Goal: Task Accomplishment & Management: Manage account settings

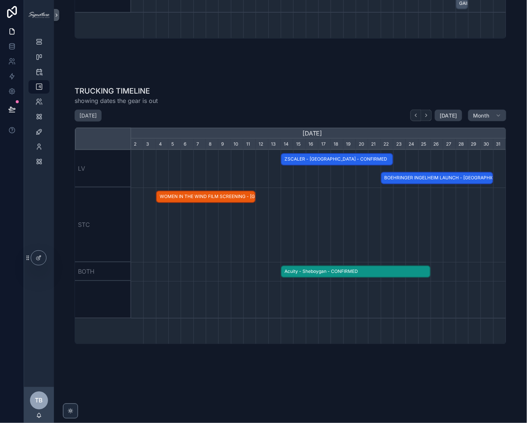
scroll to position [0, 375]
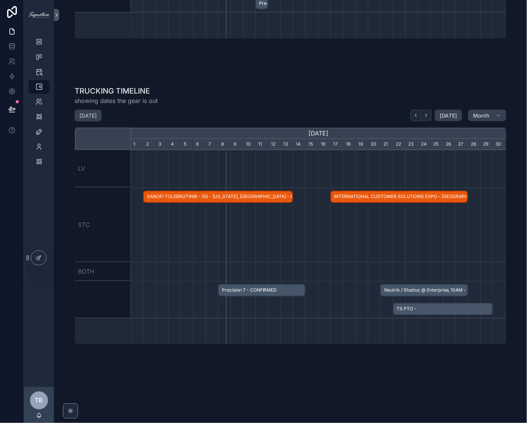
drag, startPoint x: 97, startPoint y: 0, endPoint x: -42, endPoint y: -13, distance: 139.3
click at [0, 0] on html "SHOW LIST STAFFING CARDS CALENDARS TIMELINES SPG CONTRACTOR/STAFF TRAVEL GRID S…" at bounding box center [263, 211] width 527 height 423
click at [38, 52] on div "STAFFING CARDS" at bounding box center [39, 57] width 12 height 12
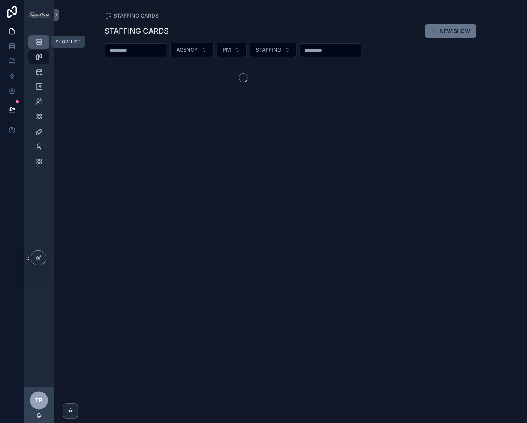
click at [38, 40] on icon "scrollable content" at bounding box center [38, 41] width 7 height 7
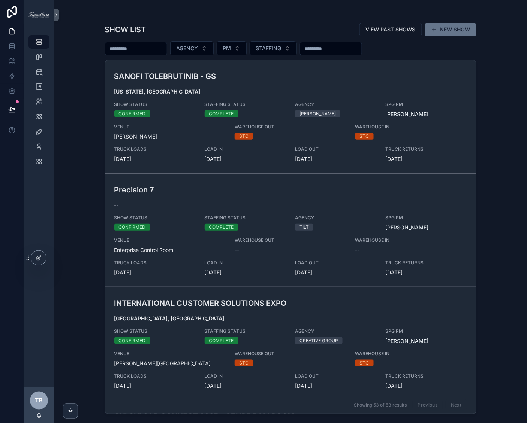
click at [165, 48] on input "scrollable content" at bounding box center [135, 48] width 61 height 10
type input "********"
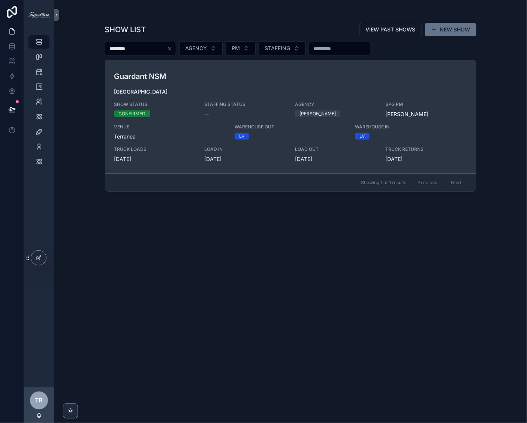
click at [238, 90] on span "[GEOGRAPHIC_DATA]" at bounding box center [290, 91] width 353 height 7
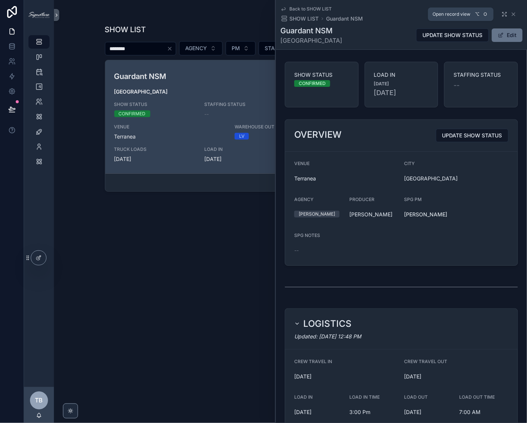
click at [501, 11] on icon "scrollable content" at bounding box center [504, 14] width 6 height 6
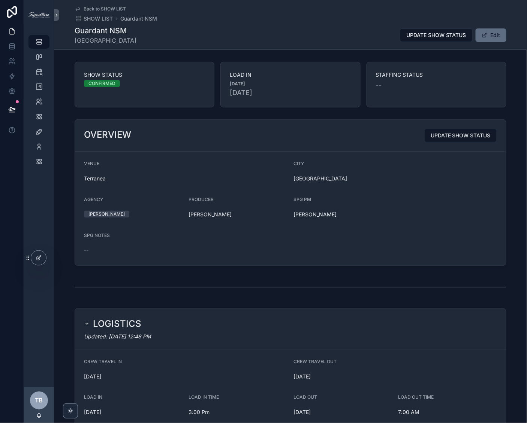
click at [493, 36] on button "Edit" at bounding box center [491, 34] width 31 height 13
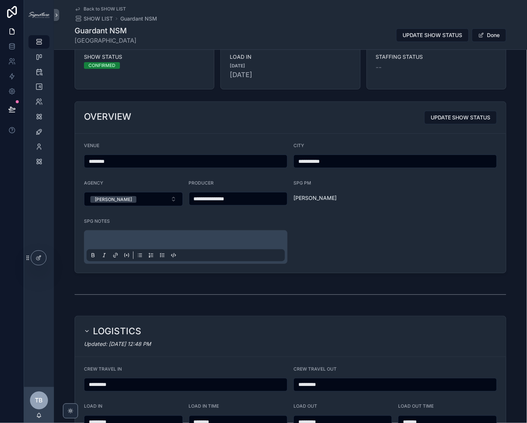
scroll to position [46, 0]
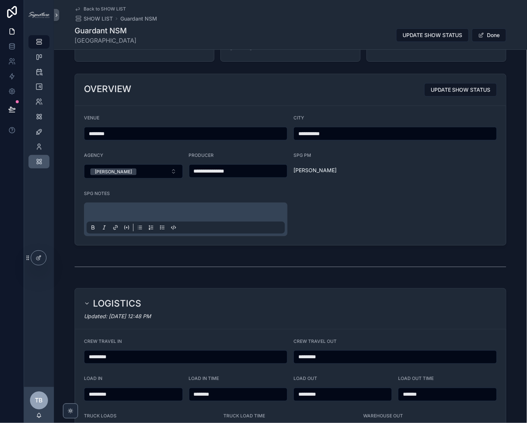
drag, startPoint x: 270, startPoint y: 172, endPoint x: 31, endPoint y: 167, distance: 238.8
click at [31, 167] on div "**********" at bounding box center [275, 211] width 503 height 423
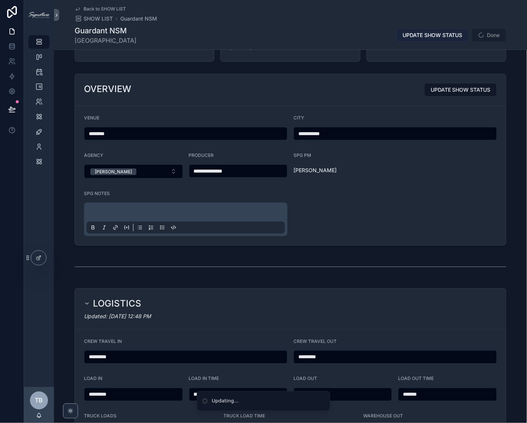
type input "**********"
click at [444, 39] on button "UPDATE SHOW STATUS" at bounding box center [432, 34] width 73 height 13
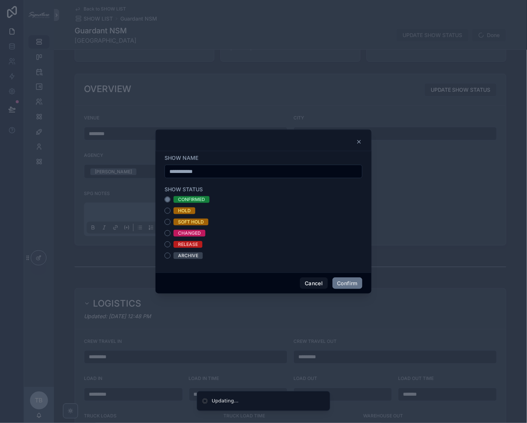
click at [359, 142] on icon at bounding box center [359, 142] width 3 height 3
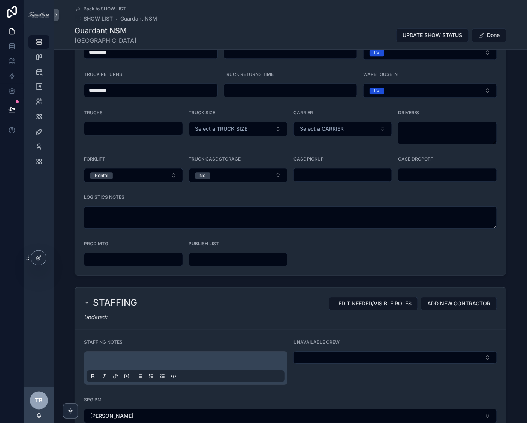
scroll to position [586, 0]
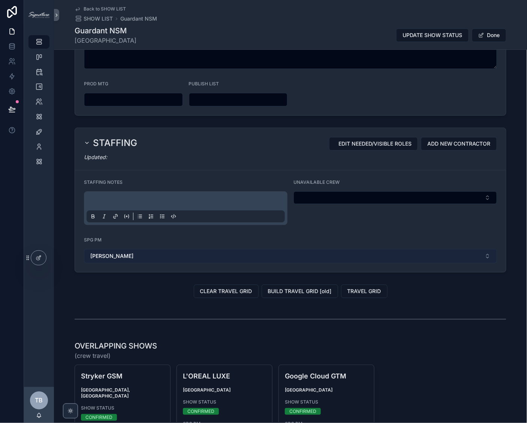
click at [248, 262] on button "[PERSON_NAME]" at bounding box center [290, 256] width 413 height 14
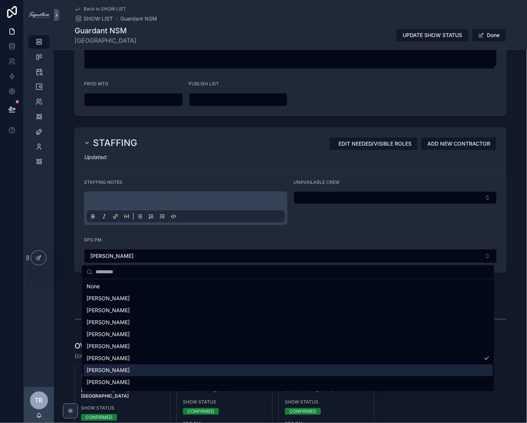
click at [109, 367] on span "[PERSON_NAME]" at bounding box center [108, 370] width 43 height 7
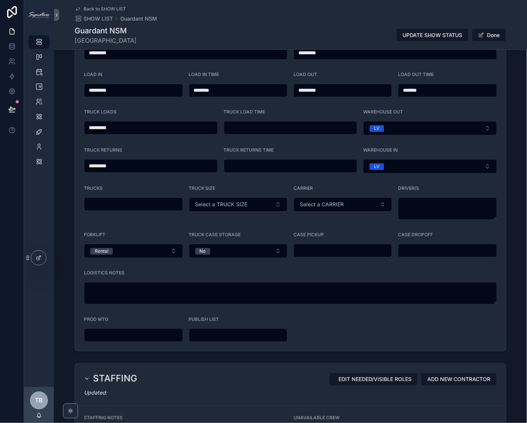
scroll to position [295, 0]
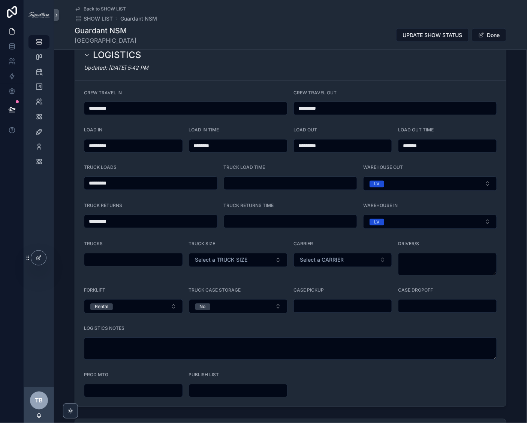
click at [314, 104] on input "*********" at bounding box center [395, 108] width 203 height 10
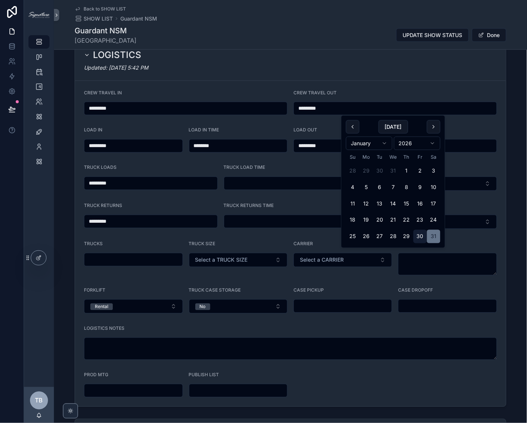
click at [423, 238] on button "30" at bounding box center [419, 236] width 13 height 13
type input "*********"
click at [370, 76] on div "LOGISTICS Updated: [DATE] 5:42 PM" at bounding box center [290, 60] width 431 height 41
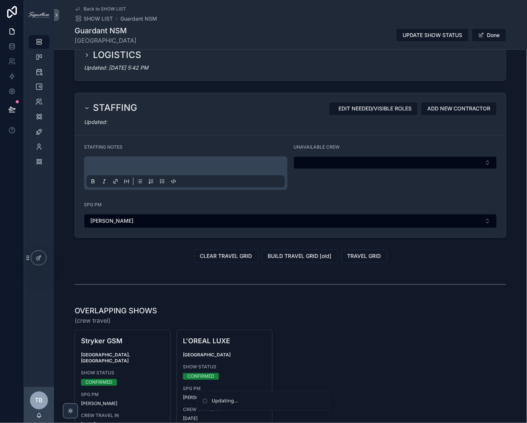
click at [259, 55] on div "LOGISTICS" at bounding box center [290, 55] width 413 height 12
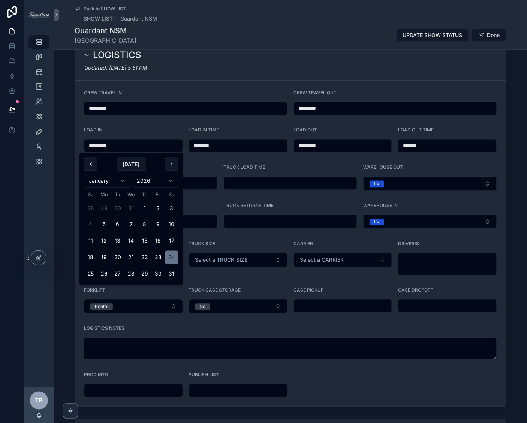
click at [132, 146] on input "*********" at bounding box center [133, 146] width 98 height 10
click at [177, 89] on form "CREW TRAVEL IN ********* CREW TRAVEL OUT ********* LOAD IN ********* LOAD IN TI…" at bounding box center [290, 244] width 431 height 326
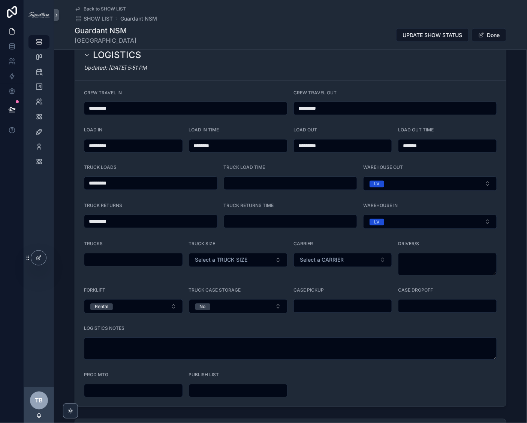
click at [362, 157] on form "CREW TRAVEL IN ********* CREW TRAVEL OUT ********* LOAD IN ********* LOAD IN TI…" at bounding box center [290, 244] width 431 height 326
click at [356, 144] on input "*********" at bounding box center [343, 146] width 98 height 10
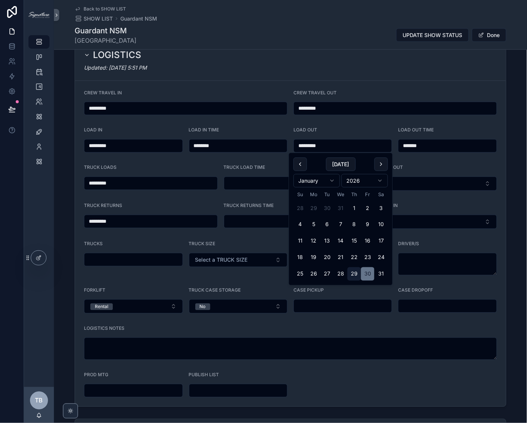
click at [355, 272] on button "29" at bounding box center [353, 274] width 13 height 13
type input "*********"
click at [421, 90] on div "CREW TRAVEL OUT" at bounding box center [394, 94] width 203 height 9
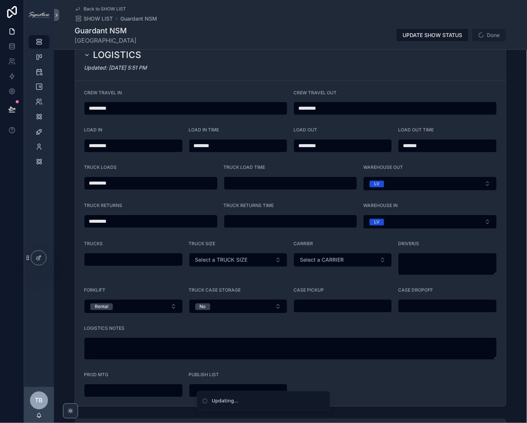
drag, startPoint x: 246, startPoint y: 149, endPoint x: 167, endPoint y: 147, distance: 78.7
click at [167, 147] on form "CREW TRAVEL IN ********* CREW TRAVEL OUT ********* LOAD IN ********* LOAD IN TI…" at bounding box center [290, 244] width 431 height 326
drag, startPoint x: 303, startPoint y: 149, endPoint x: 296, endPoint y: 149, distance: 7.5
click at [296, 149] on form "CREW TRAVEL IN ********* CREW TRAVEL OUT ********* LOAD IN ********* LOAD IN TI…" at bounding box center [290, 244] width 431 height 326
click at [405, 82] on form "CREW TRAVEL IN ********* CREW TRAVEL OUT ********* LOAD IN ********* LOAD IN TI…" at bounding box center [290, 244] width 431 height 326
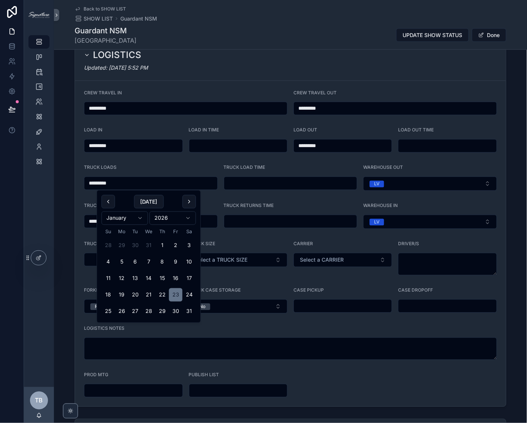
drag, startPoint x: 139, startPoint y: 187, endPoint x: 31, endPoint y: 183, distance: 108.0
click at [31, 183] on div "**********" at bounding box center [275, 211] width 503 height 423
click at [162, 157] on form "CREW TRAVEL IN ********* CREW TRAVEL OUT ********* LOAD IN ********* LOAD IN TI…" at bounding box center [290, 244] width 431 height 326
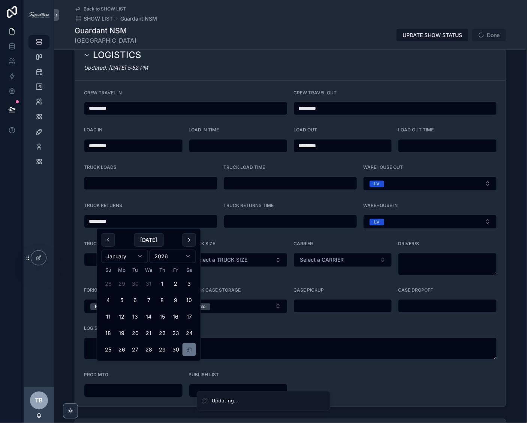
drag, startPoint x: 110, startPoint y: 223, endPoint x: -33, endPoint y: 216, distance: 143.0
click at [0, 216] on html "**********" at bounding box center [263, 211] width 527 height 423
click at [345, 64] on div "Updated: [DATE] 5:52 PM" at bounding box center [290, 67] width 413 height 7
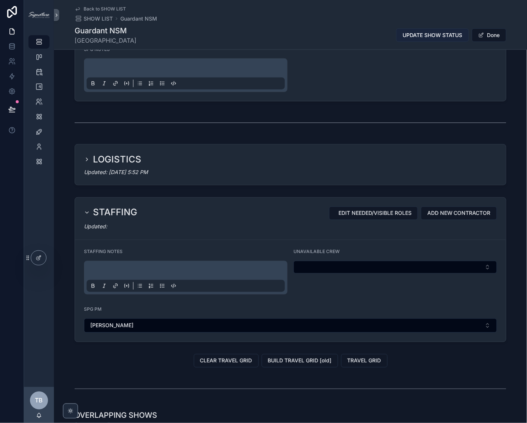
scroll to position [180, 0]
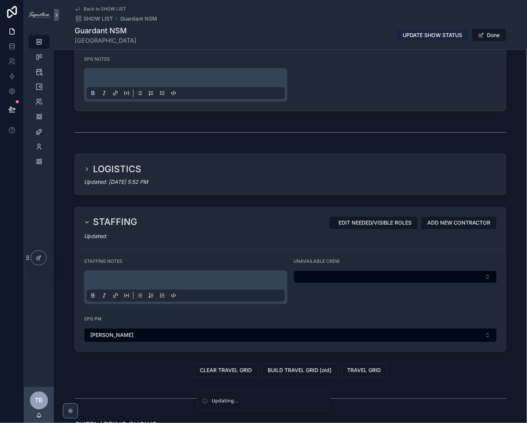
click at [432, 38] on span "UPDATE SHOW STATUS" at bounding box center [432, 34] width 60 height 7
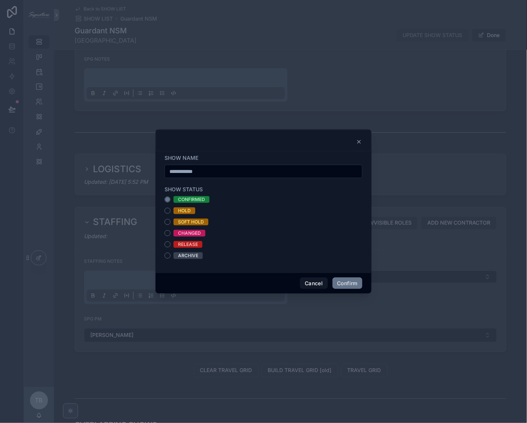
click at [183, 232] on div "CHANGED" at bounding box center [189, 233] width 23 height 7
click at [171, 232] on button "CHANGED" at bounding box center [168, 233] width 6 height 6
click at [343, 281] on button "Confirm" at bounding box center [347, 284] width 30 height 12
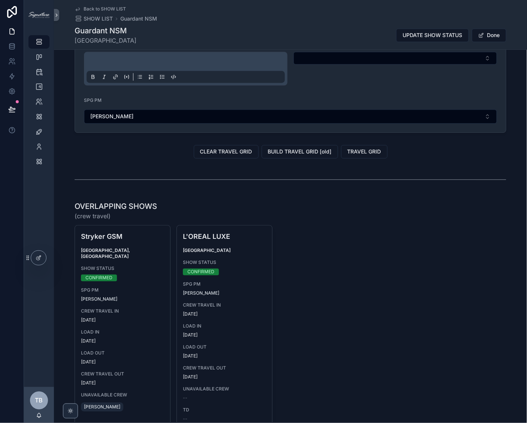
scroll to position [170, 0]
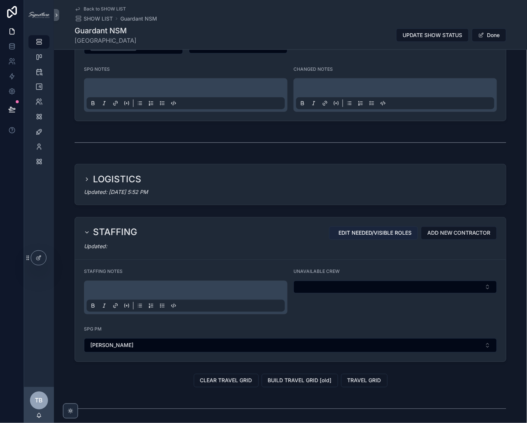
click at [403, 234] on span "EDIT NEEDED/VISIBLE ROLES" at bounding box center [374, 233] width 73 height 7
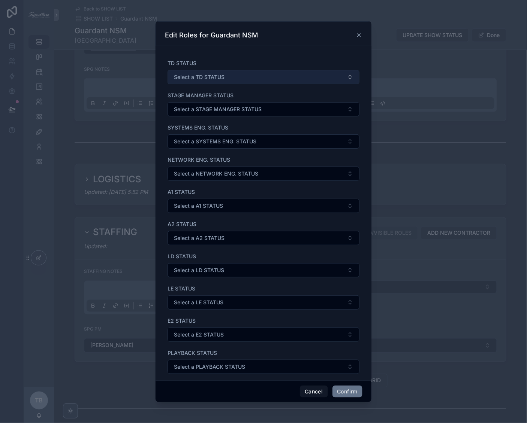
click at [232, 78] on button "Select a TD STATUS" at bounding box center [264, 77] width 192 height 14
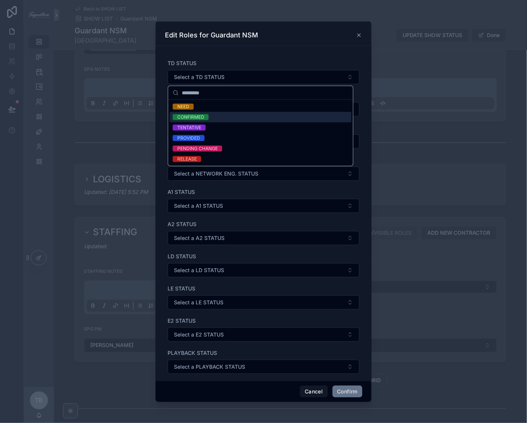
click at [209, 117] on div "CONFIRMED" at bounding box center [261, 117] width 182 height 10
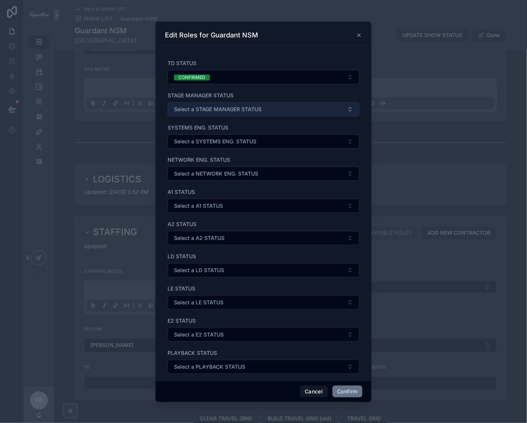
click at [203, 111] on span "Select a STAGE MANAGER STATUS" at bounding box center [218, 109] width 88 height 7
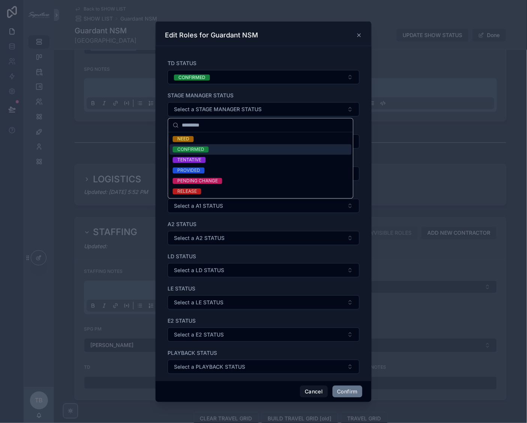
click at [200, 150] on div "CONFIRMED" at bounding box center [190, 150] width 27 height 6
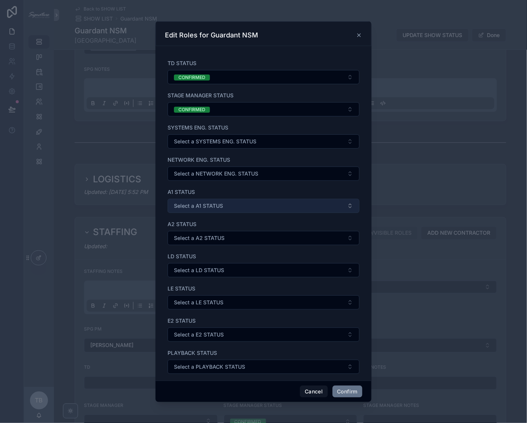
click at [230, 207] on button "Select a A1 STATUS" at bounding box center [264, 206] width 192 height 14
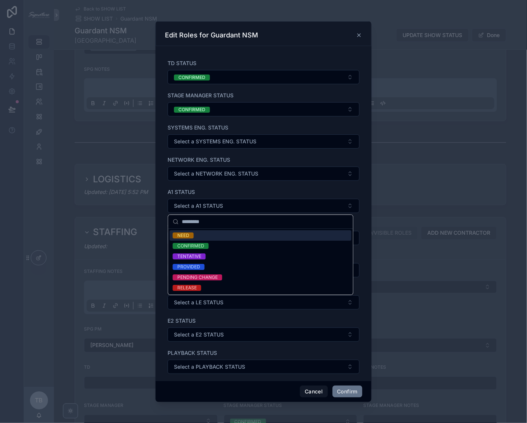
click at [209, 238] on div "NEED" at bounding box center [261, 235] width 182 height 10
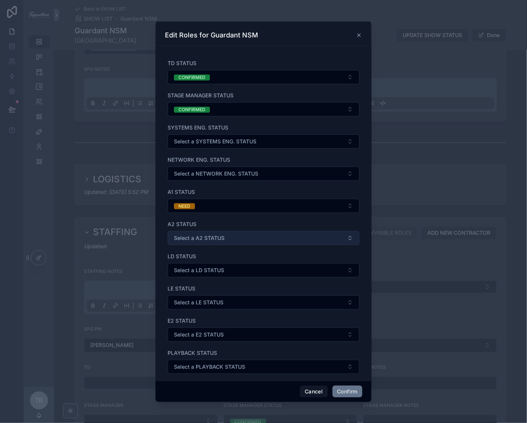
click at [209, 238] on span "Select a A2 STATUS" at bounding box center [199, 238] width 51 height 7
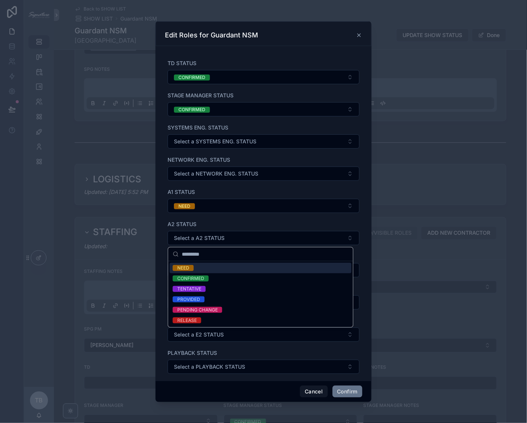
click at [210, 268] on div "NEED" at bounding box center [261, 268] width 182 height 10
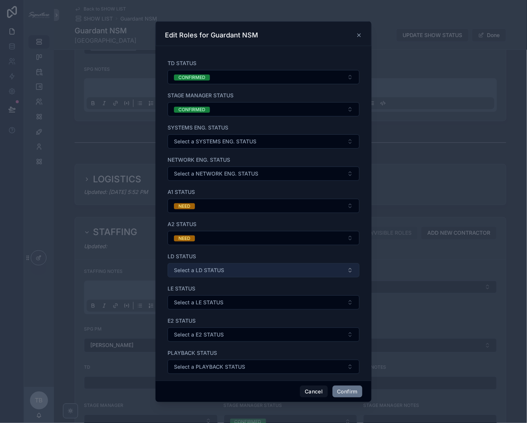
click at [210, 268] on span "Select a LD STATUS" at bounding box center [199, 270] width 50 height 7
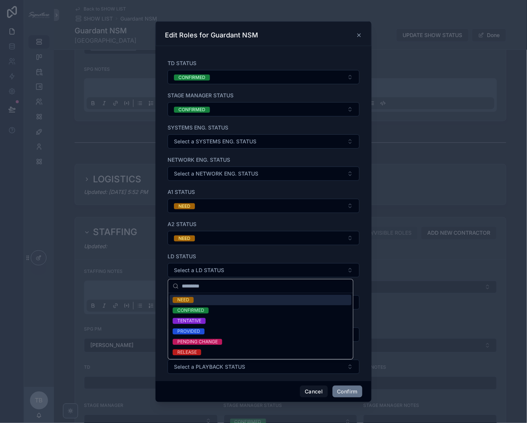
click at [212, 298] on div "NEED" at bounding box center [261, 300] width 182 height 10
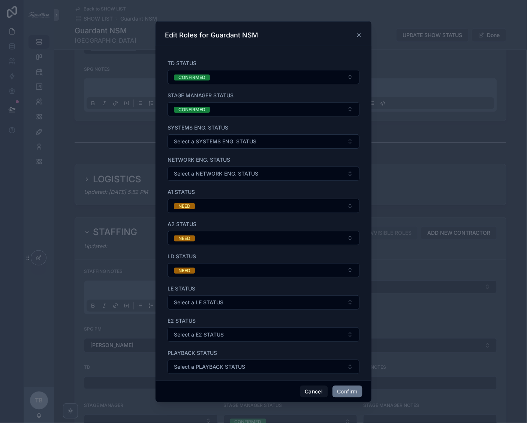
click at [212, 299] on button "Select a LE STATUS" at bounding box center [264, 303] width 192 height 14
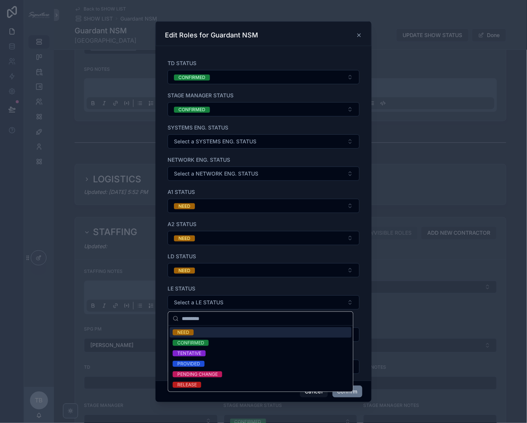
click at [213, 332] on div "NEED" at bounding box center [261, 333] width 182 height 10
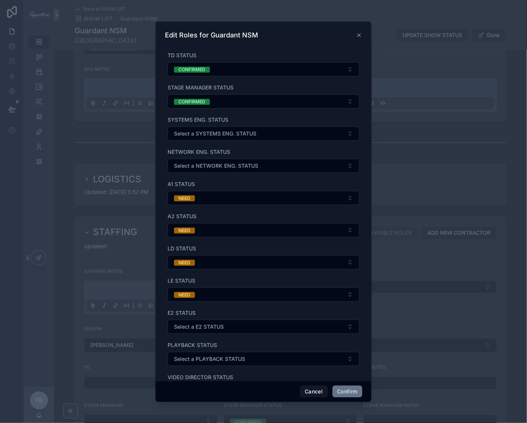
scroll to position [77, 0]
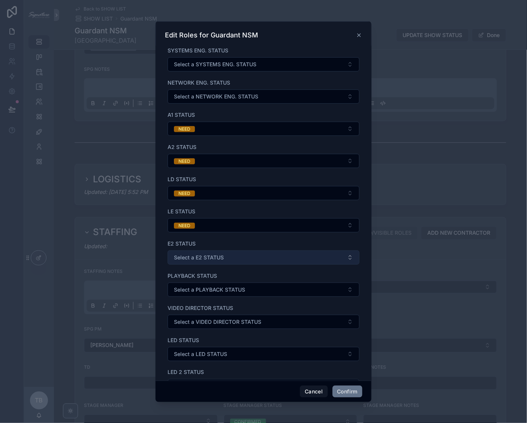
click at [214, 262] on button "Select a E2 STATUS" at bounding box center [264, 258] width 192 height 14
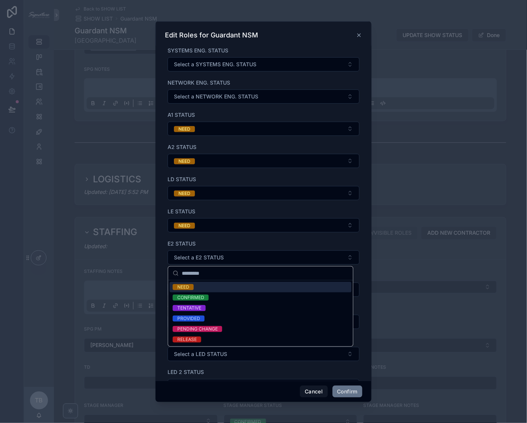
click at [212, 284] on div "NEED" at bounding box center [261, 287] width 182 height 10
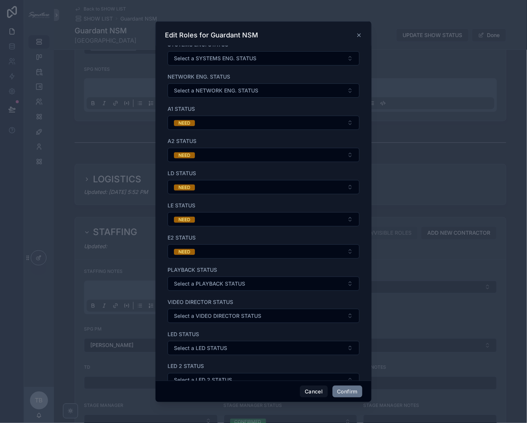
scroll to position [117, 0]
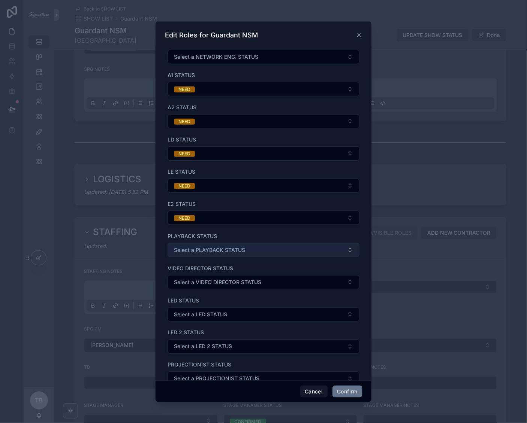
click at [203, 251] on span "Select a PLAYBACK STATUS" at bounding box center [209, 250] width 71 height 7
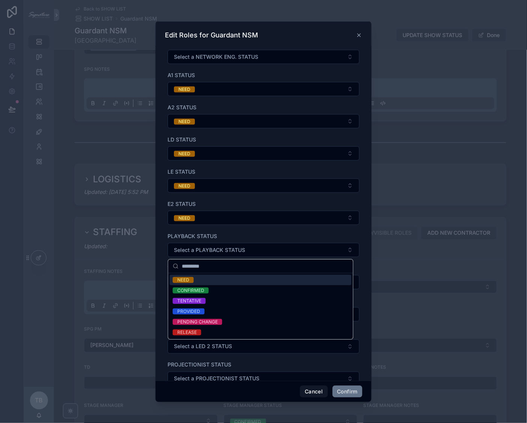
click at [202, 280] on div "NEED" at bounding box center [261, 280] width 182 height 10
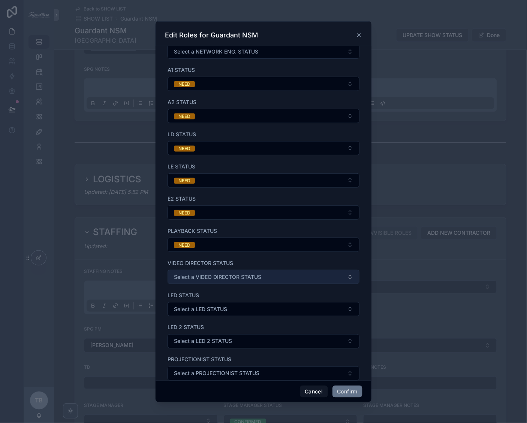
scroll to position [150, 0]
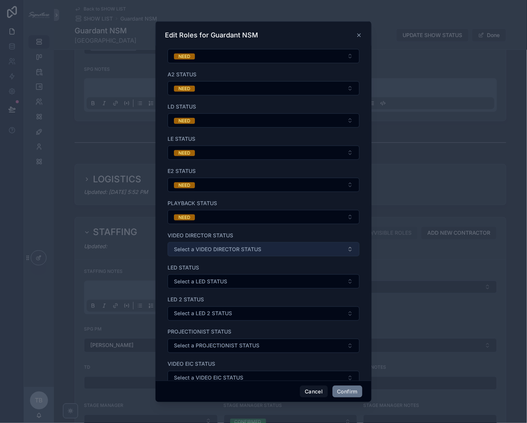
click at [204, 253] on span "Select a VIDEO DIRECTOR STATUS" at bounding box center [217, 249] width 87 height 7
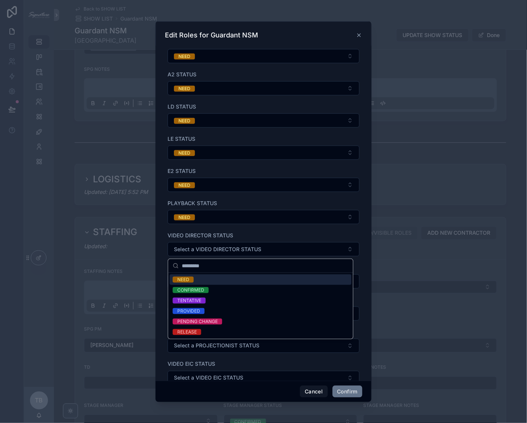
click at [206, 279] on div "NEED" at bounding box center [261, 280] width 182 height 10
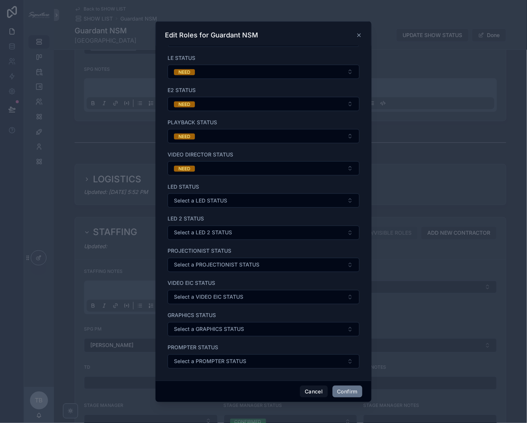
scroll to position [233, 0]
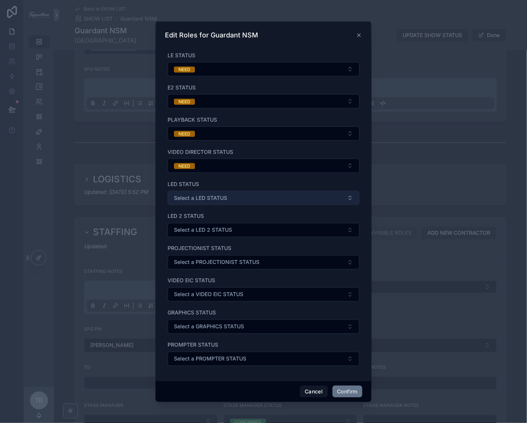
click at [210, 201] on span "Select a LED STATUS" at bounding box center [200, 197] width 53 height 7
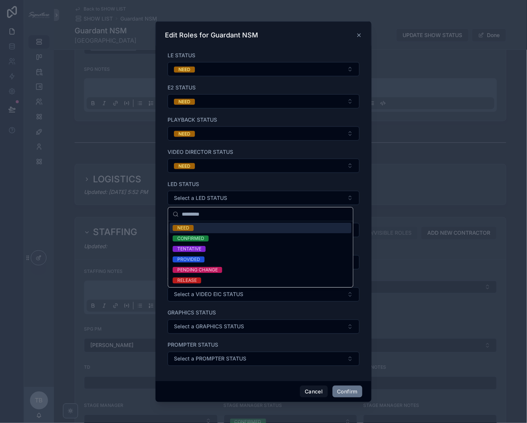
click at [215, 233] on div "NEED" at bounding box center [261, 228] width 182 height 10
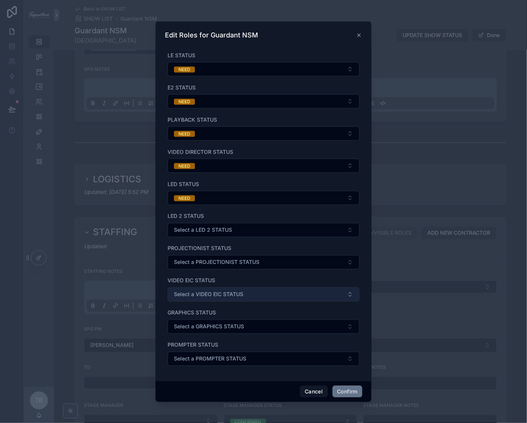
click at [236, 292] on span "Select a VIDEO EIC STATUS" at bounding box center [208, 294] width 69 height 7
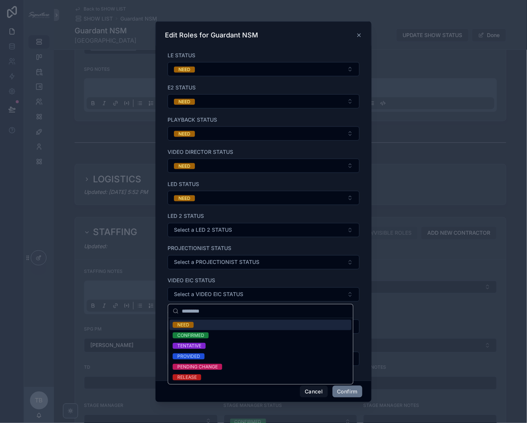
click at [225, 328] on div "NEED" at bounding box center [261, 325] width 182 height 10
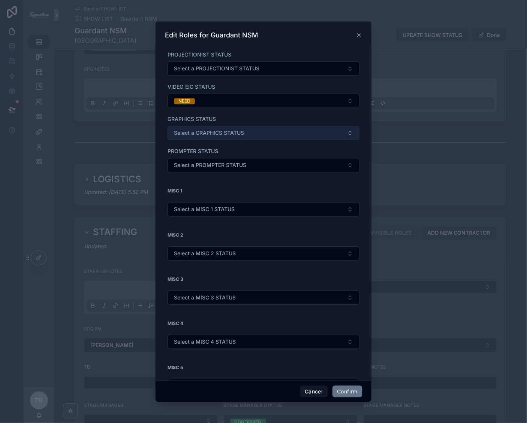
scroll to position [443, 0]
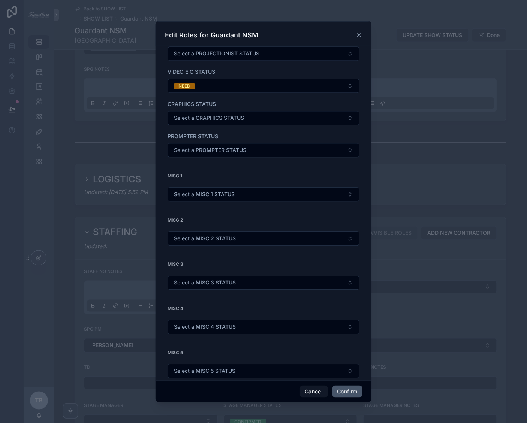
click at [348, 396] on button "Confirm" at bounding box center [347, 392] width 30 height 12
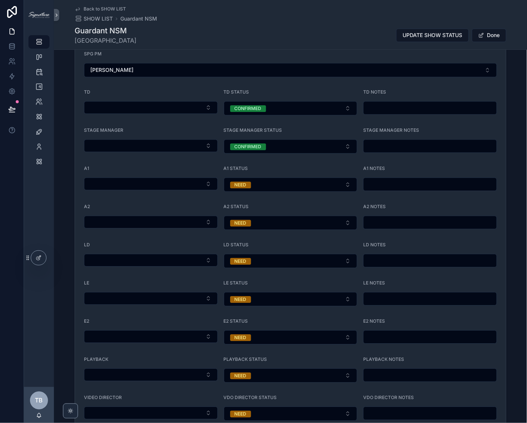
scroll to position [488, 0]
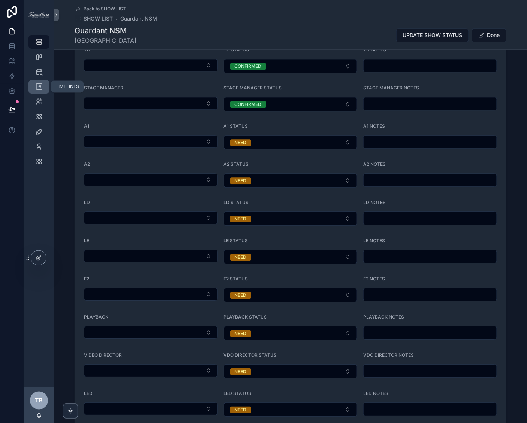
click at [40, 89] on icon "scrollable content" at bounding box center [38, 86] width 7 height 7
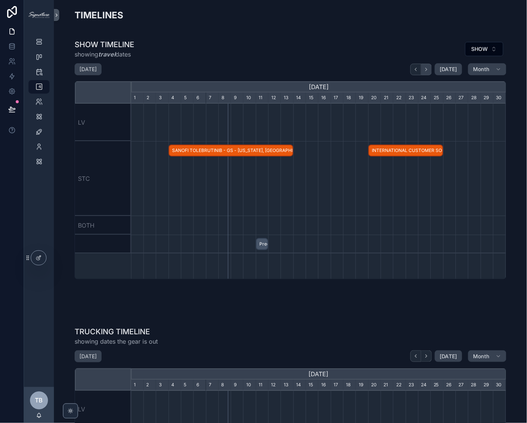
click at [426, 70] on icon "scrollable content" at bounding box center [426, 70] width 6 height 6
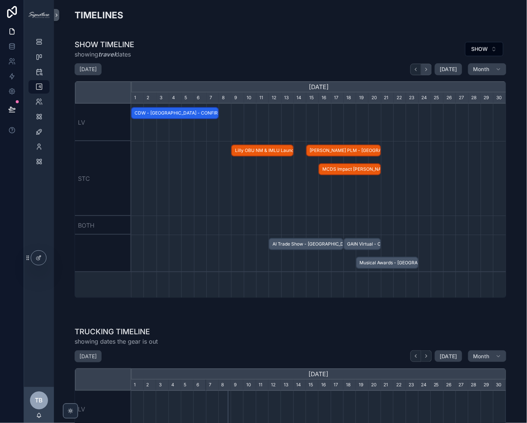
click at [426, 70] on icon "scrollable content" at bounding box center [426, 70] width 6 height 6
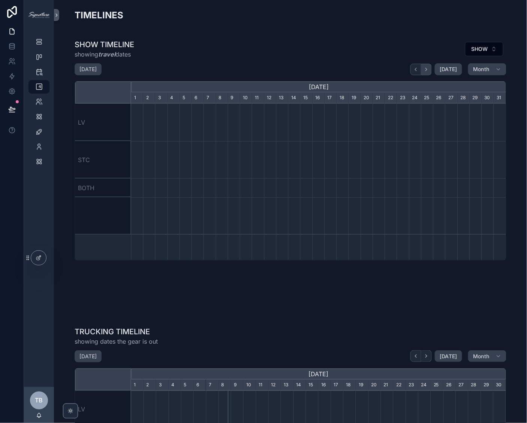
click at [426, 70] on icon "scrollable content" at bounding box center [426, 70] width 6 height 6
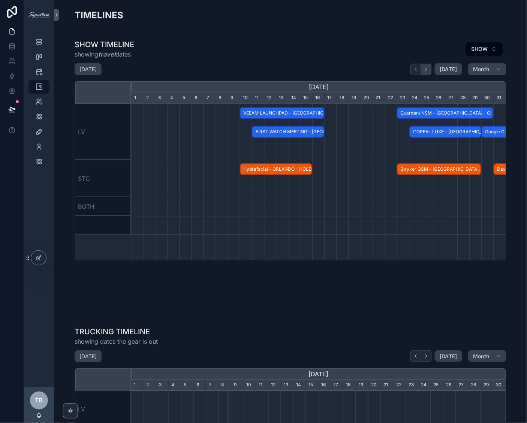
click at [426, 70] on icon "scrollable content" at bounding box center [426, 70] width 6 height 6
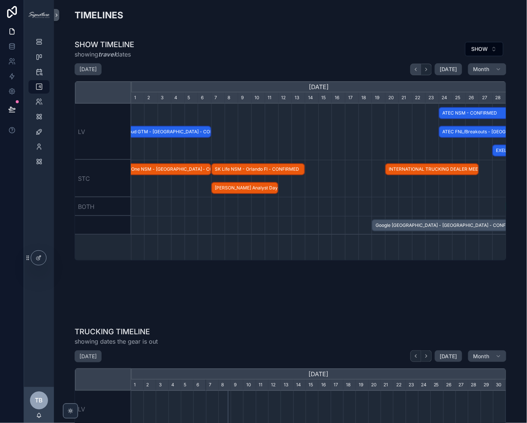
click at [417, 71] on icon "scrollable content" at bounding box center [416, 70] width 6 height 6
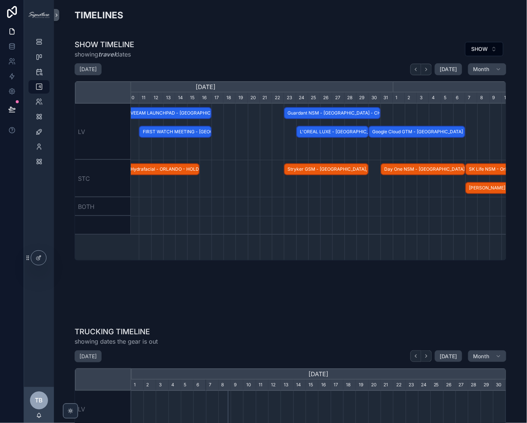
scroll to position [0, 491]
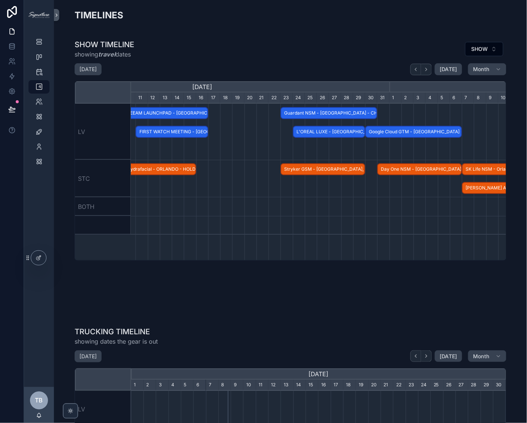
click at [322, 131] on span "L'OREAL LUXE - [GEOGRAPHIC_DATA] - CONFIRMED" at bounding box center [328, 132] width 71 height 12
click at [234, 180] on div "scrollable content" at bounding box center [202, 178] width 1124 height 37
click at [296, 163] on span "Stryker GSM - [GEOGRAPHIC_DATA], [GEOGRAPHIC_DATA] - CONFIRMED" at bounding box center [322, 169] width 83 height 12
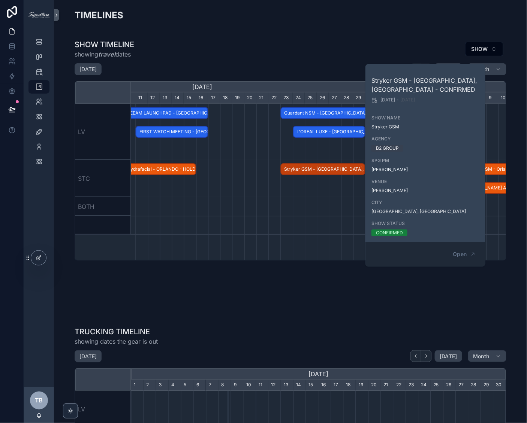
click at [236, 180] on div "scrollable content" at bounding box center [202, 178] width 1124 height 37
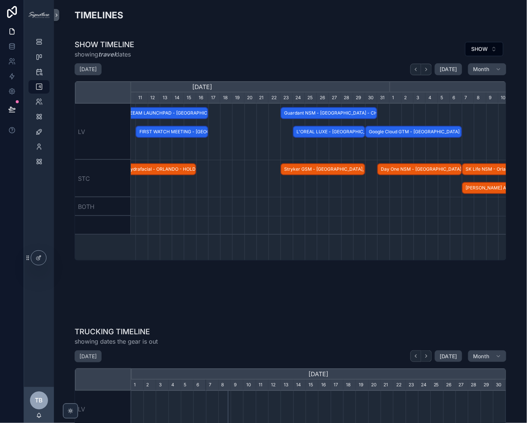
click at [340, 171] on span "Stryker GSM - [GEOGRAPHIC_DATA], [GEOGRAPHIC_DATA] - CONFIRMED" at bounding box center [322, 169] width 83 height 12
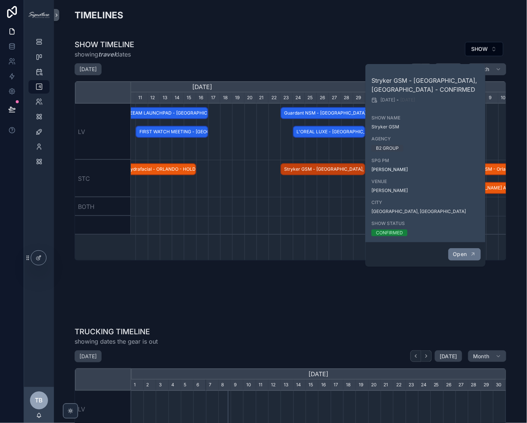
click at [458, 259] on button "Open" at bounding box center [464, 254] width 33 height 12
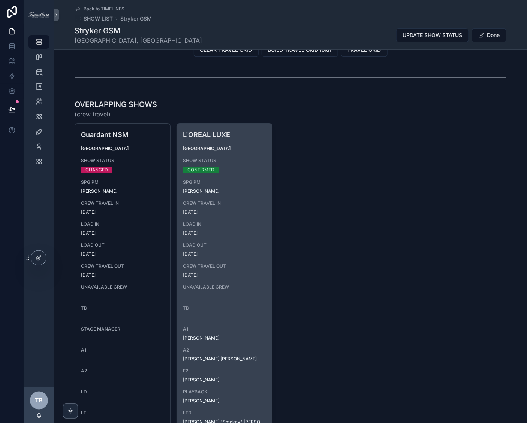
scroll to position [630, 0]
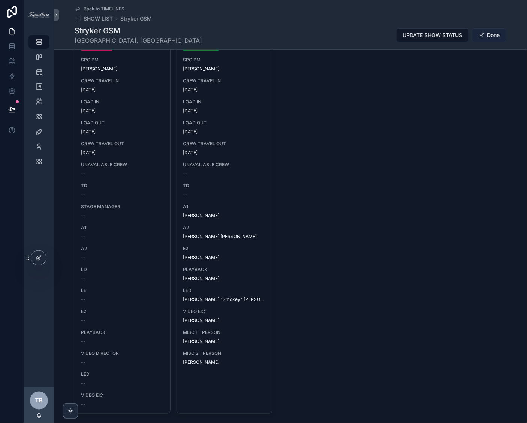
click at [492, 33] on button "Done" at bounding box center [489, 34] width 34 height 13
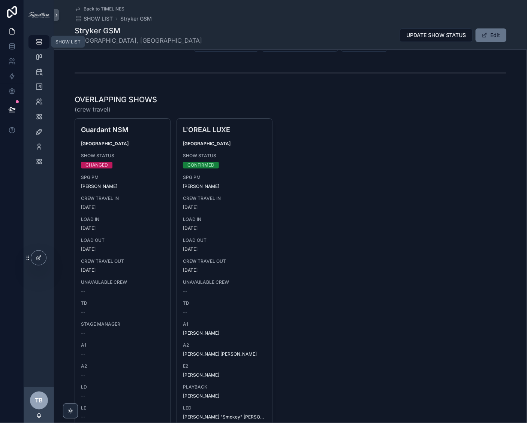
click at [40, 44] on icon "scrollable content" at bounding box center [38, 41] width 7 height 7
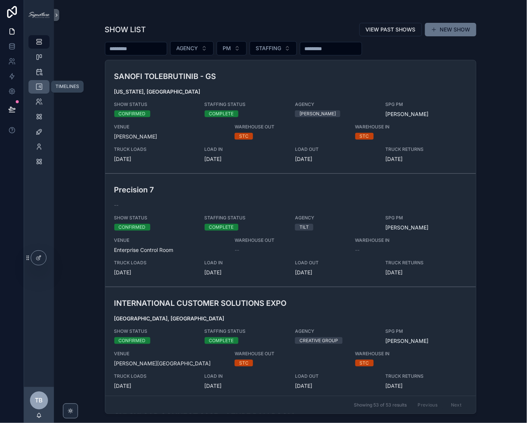
click at [36, 86] on icon "scrollable content" at bounding box center [38, 86] width 7 height 7
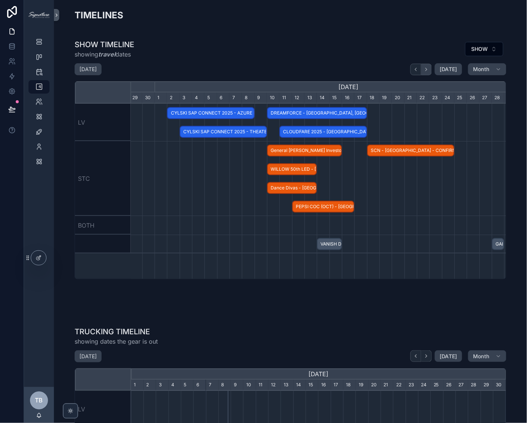
click at [427, 70] on icon "scrollable content" at bounding box center [426, 70] width 6 height 6
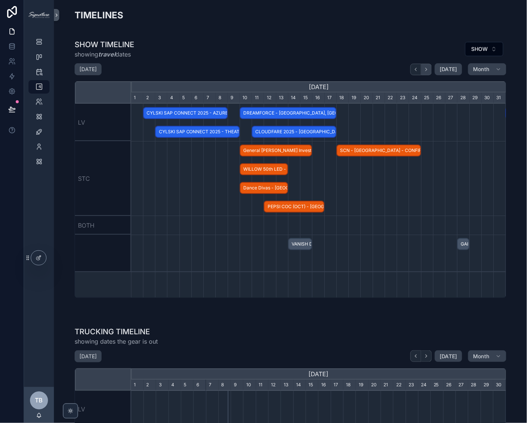
click at [427, 70] on icon "scrollable content" at bounding box center [426, 70] width 6 height 6
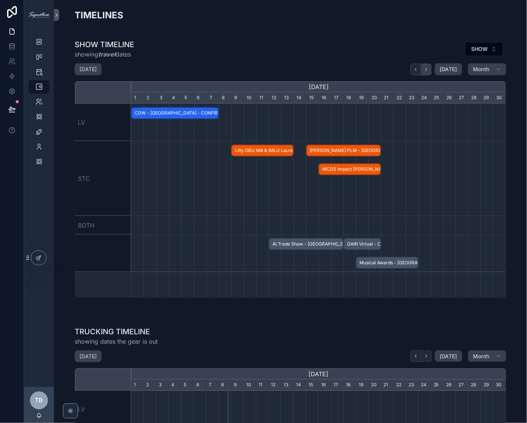
click at [427, 70] on icon "scrollable content" at bounding box center [426, 70] width 6 height 6
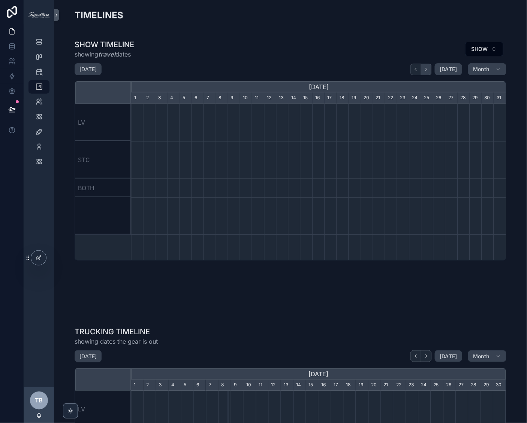
click at [427, 70] on icon "scrollable content" at bounding box center [426, 70] width 6 height 6
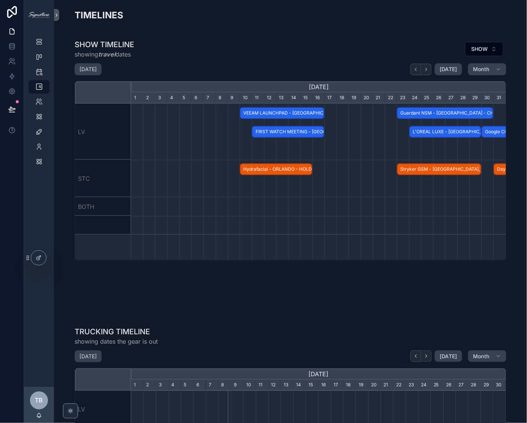
click at [437, 172] on span "Stryker GSM - [GEOGRAPHIC_DATA], [GEOGRAPHIC_DATA] - CONFIRMED" at bounding box center [439, 169] width 83 height 12
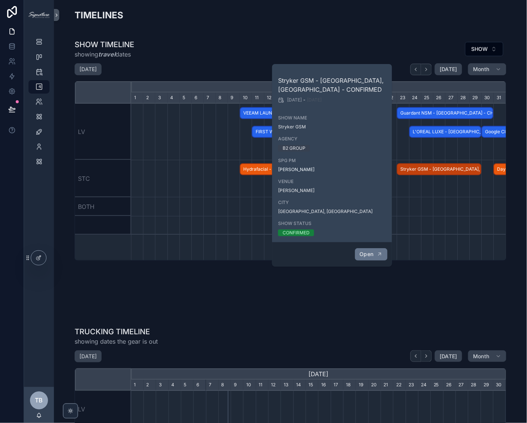
click at [369, 260] on button "Open" at bounding box center [371, 254] width 33 height 12
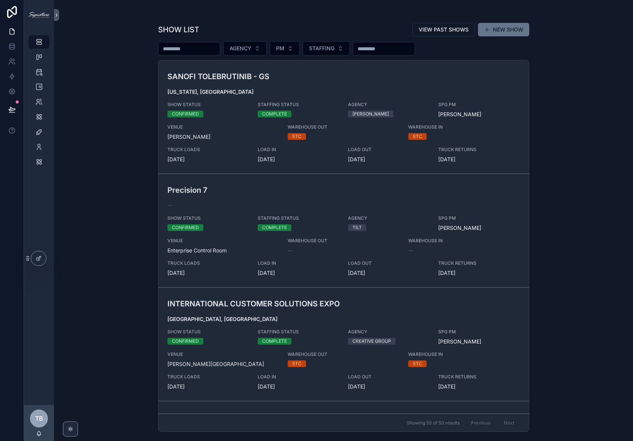
click at [208, 51] on input "scrollable content" at bounding box center [189, 48] width 61 height 10
type input "********"
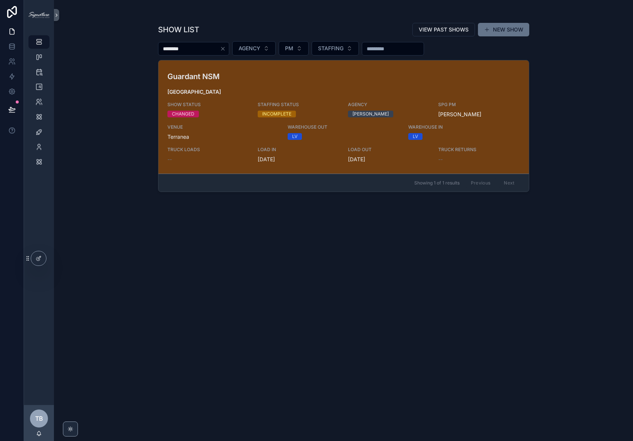
drag, startPoint x: 214, startPoint y: 95, endPoint x: 121, endPoint y: 103, distance: 93.7
click at [214, 95] on span "[GEOGRAPHIC_DATA]" at bounding box center [344, 91] width 353 height 7
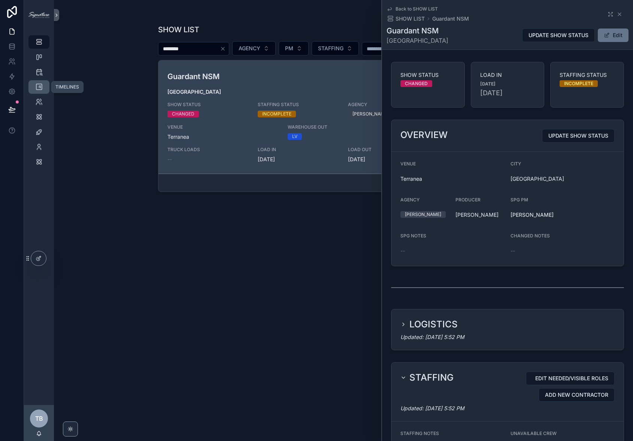
click at [36, 90] on icon "scrollable content" at bounding box center [38, 86] width 7 height 7
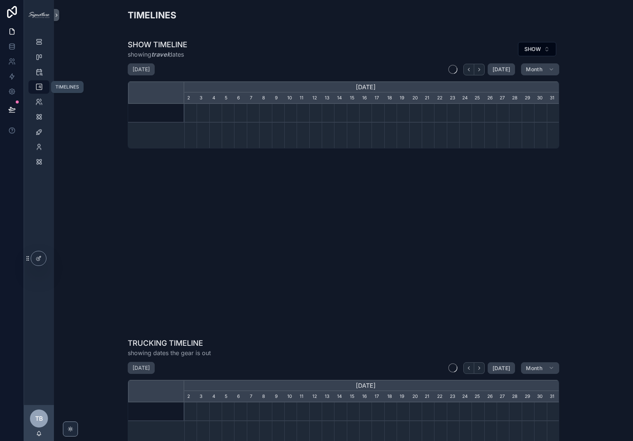
scroll to position [0, 375]
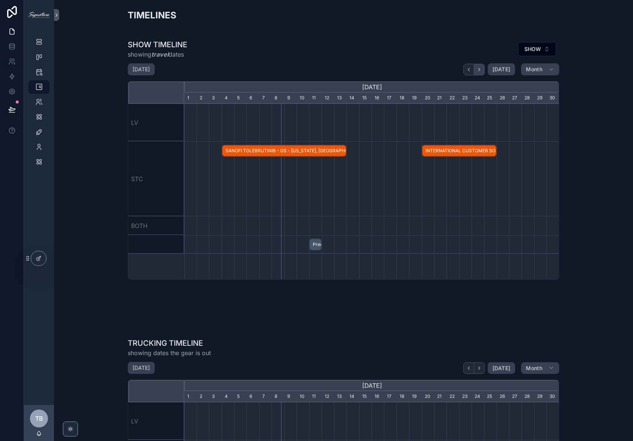
click at [480, 72] on button "scrollable content" at bounding box center [479, 70] width 10 height 12
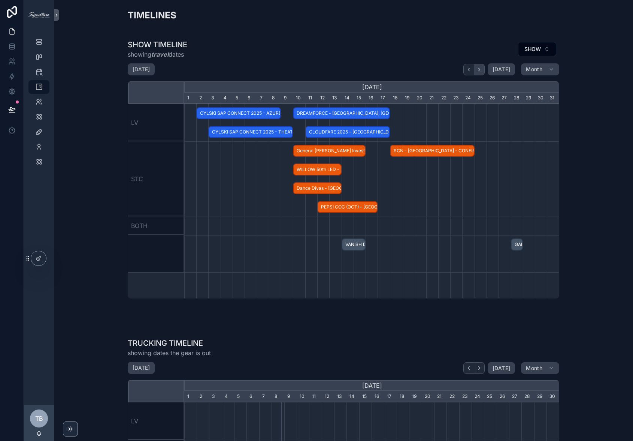
click at [479, 72] on button "scrollable content" at bounding box center [479, 70] width 10 height 12
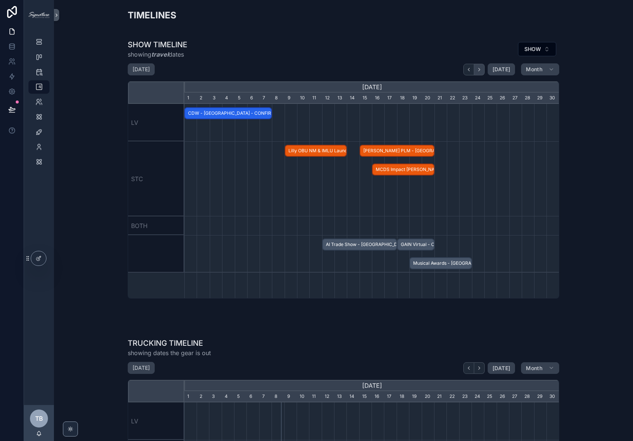
click at [479, 72] on button "scrollable content" at bounding box center [479, 70] width 10 height 12
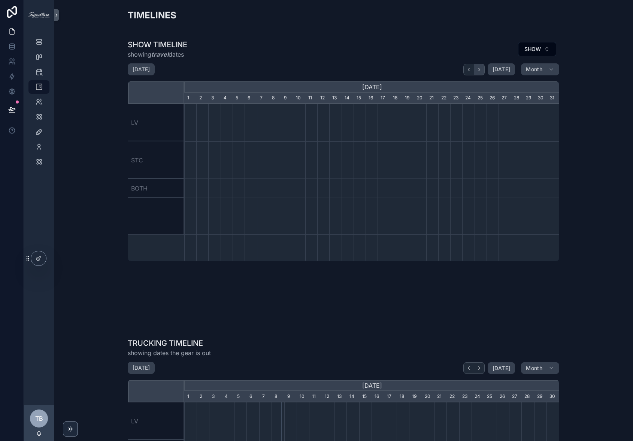
click at [479, 72] on button "scrollable content" at bounding box center [479, 70] width 10 height 12
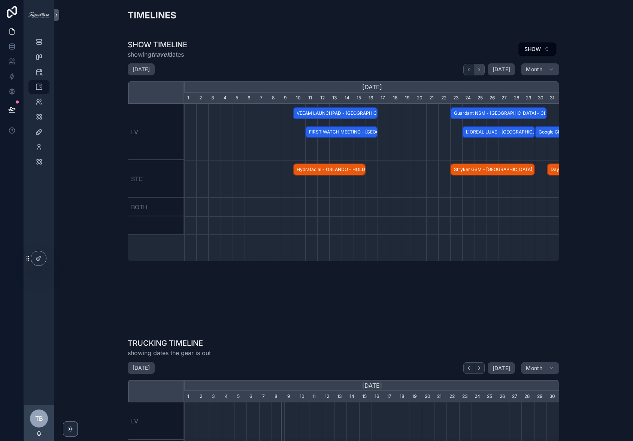
click at [479, 72] on button "scrollable content" at bounding box center [479, 70] width 10 height 12
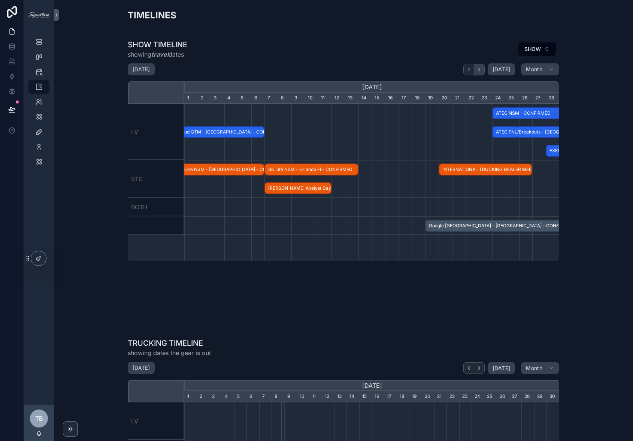
click at [479, 72] on button "scrollable content" at bounding box center [479, 70] width 10 height 12
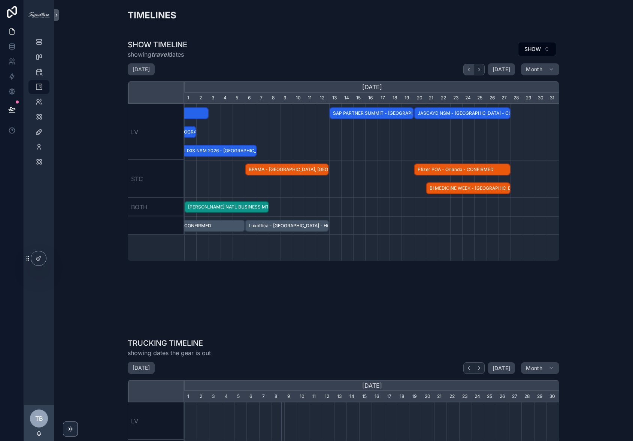
click at [465, 69] on button "scrollable content" at bounding box center [469, 70] width 11 height 12
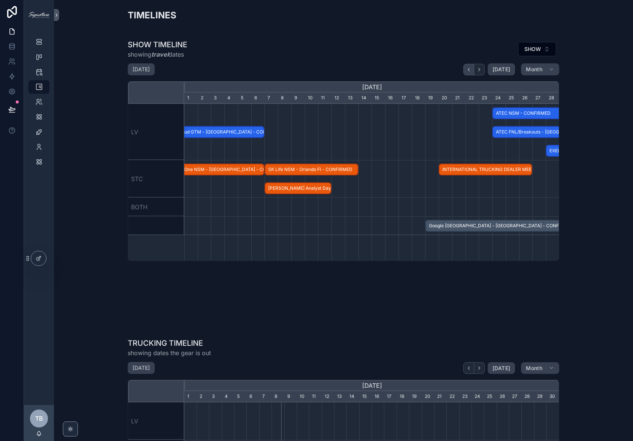
click at [467, 69] on icon "scrollable content" at bounding box center [469, 70] width 6 height 6
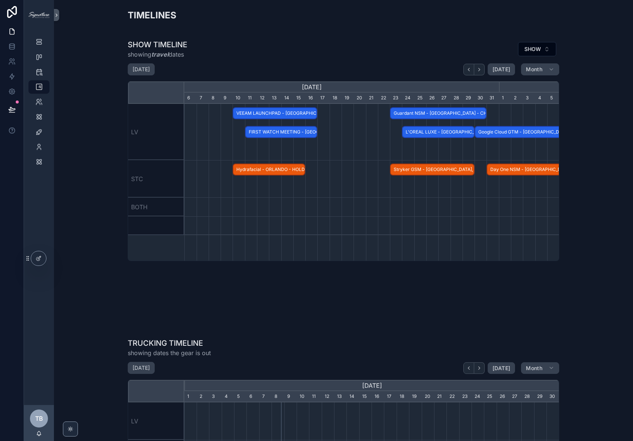
scroll to position [0, 449]
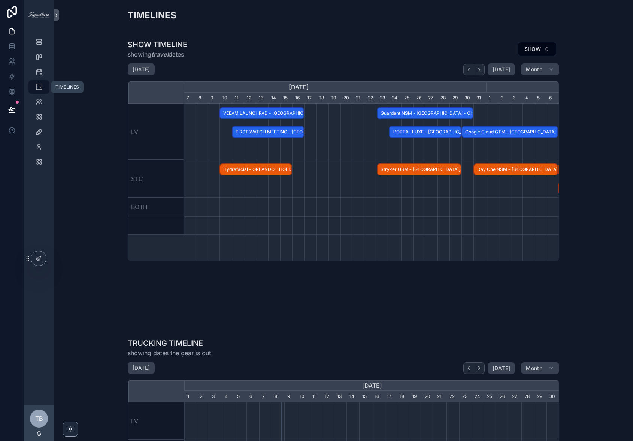
click at [38, 83] on icon "scrollable content" at bounding box center [38, 86] width 7 height 7
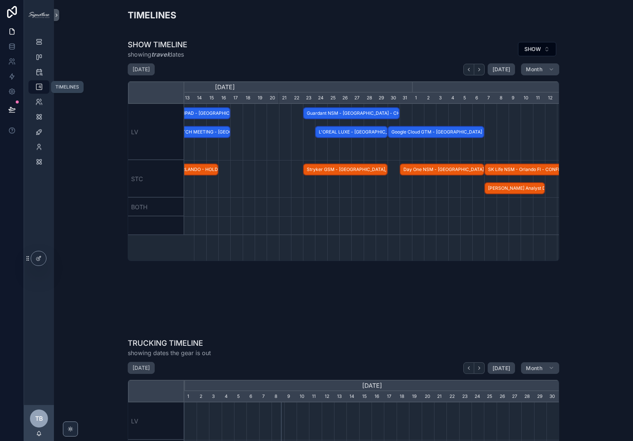
scroll to position [0, 375]
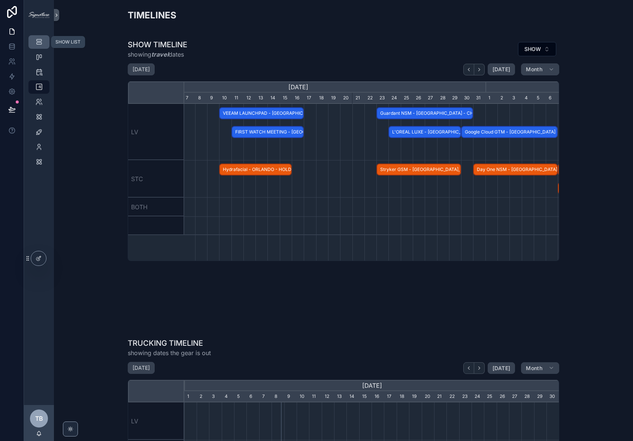
click at [43, 46] on div "SHOW LIST" at bounding box center [39, 42] width 12 height 12
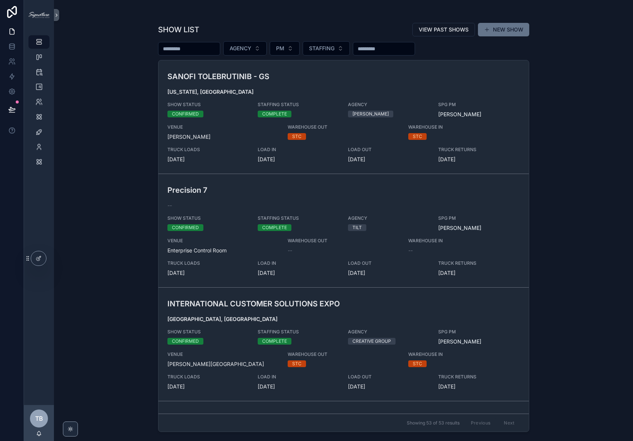
click at [217, 51] on input "scrollable content" at bounding box center [189, 48] width 61 height 10
type input "********"
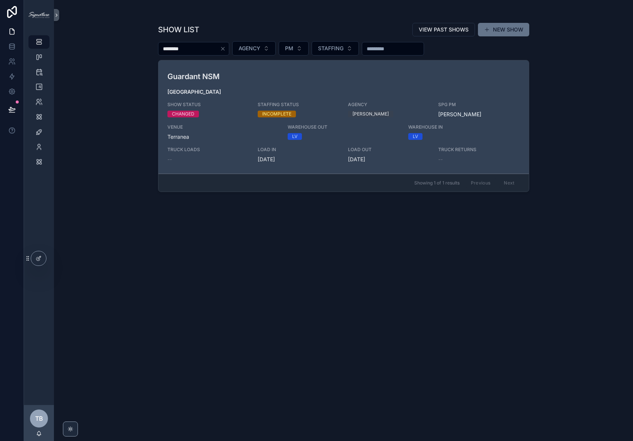
click at [305, 83] on div "Guardant NSM Los Angeles SHOW STATUS CHANGED STAFFING STATUS INCOMPLETE AGENCY …" at bounding box center [344, 117] width 353 height 92
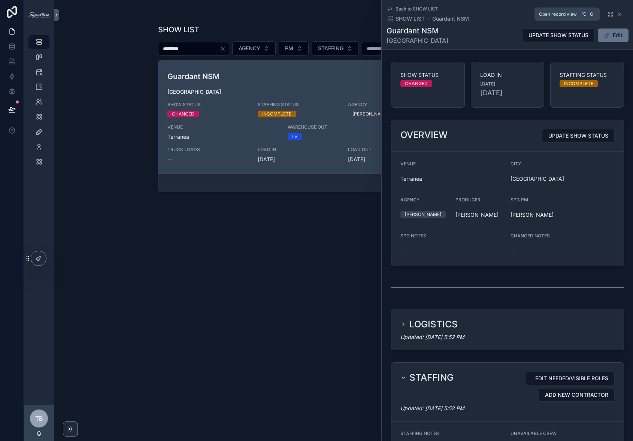
click at [527, 12] on icon "scrollable content" at bounding box center [611, 14] width 6 height 6
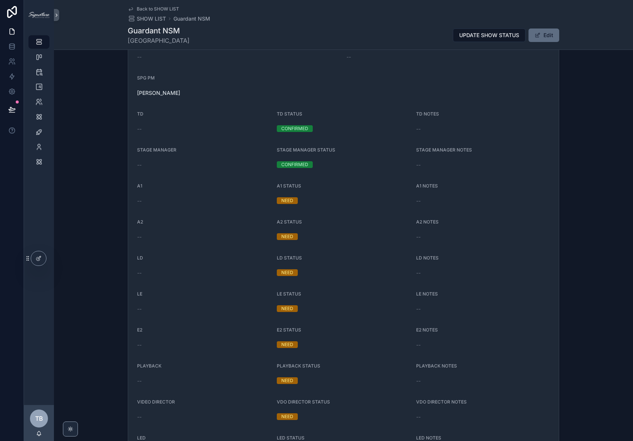
click at [527, 39] on button "Edit" at bounding box center [544, 34] width 31 height 13
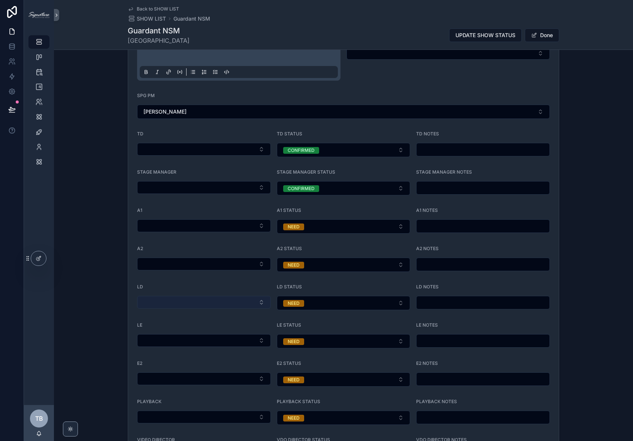
scroll to position [449, 0]
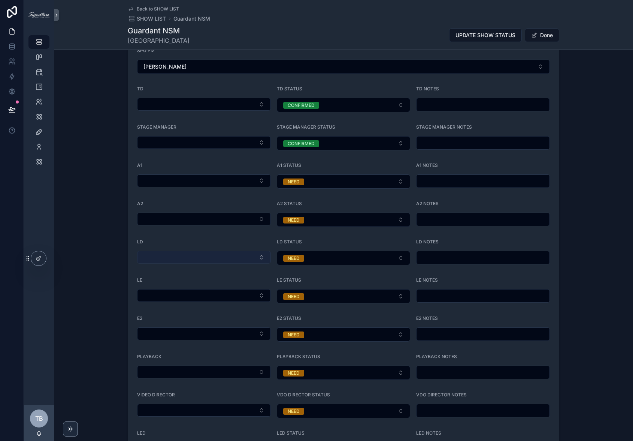
click at [171, 256] on button "Select Button" at bounding box center [204, 257] width 134 height 13
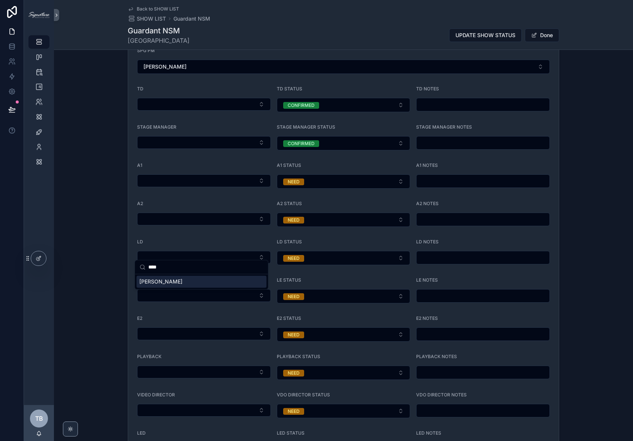
type input "****"
click at [163, 280] on span "[PERSON_NAME]" at bounding box center [160, 281] width 43 height 7
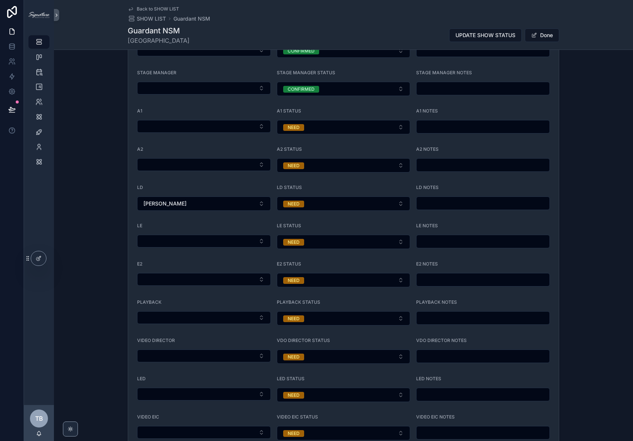
scroll to position [503, 0]
click at [170, 275] on button "Select Button" at bounding box center [204, 280] width 134 height 13
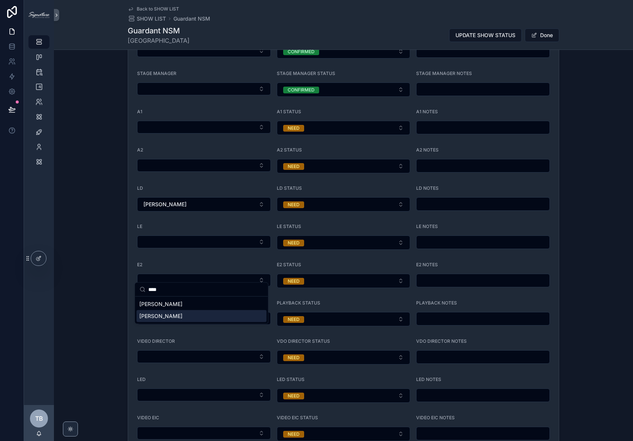
type input "****"
click at [175, 322] on div "Adam Skidmore Adam Ward" at bounding box center [201, 309] width 133 height 27
click at [190, 311] on div "[PERSON_NAME]" at bounding box center [201, 316] width 130 height 12
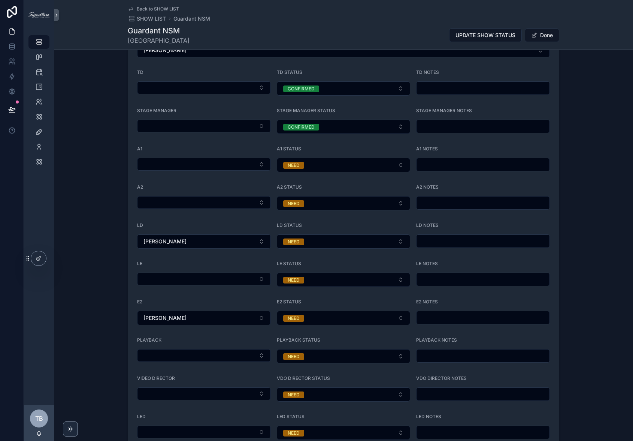
scroll to position [443, 0]
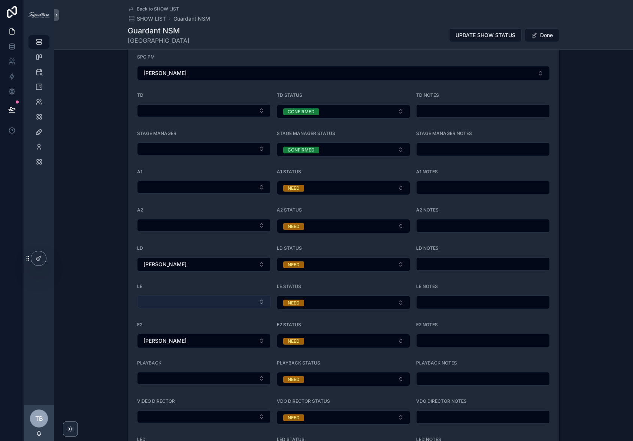
click at [222, 297] on button "Select Button" at bounding box center [204, 301] width 134 height 13
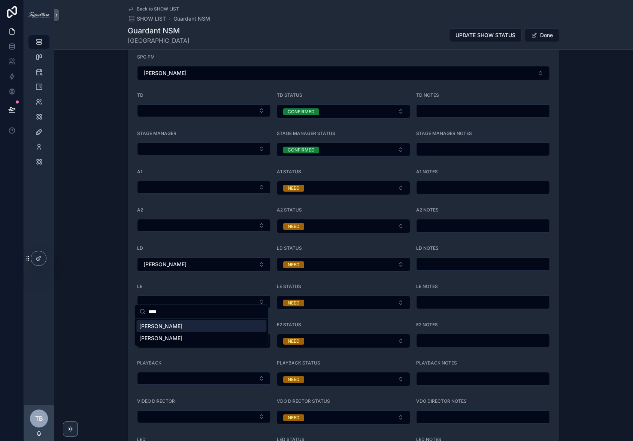
type input "****"
click at [195, 327] on div "[PERSON_NAME]" at bounding box center [201, 326] width 130 height 12
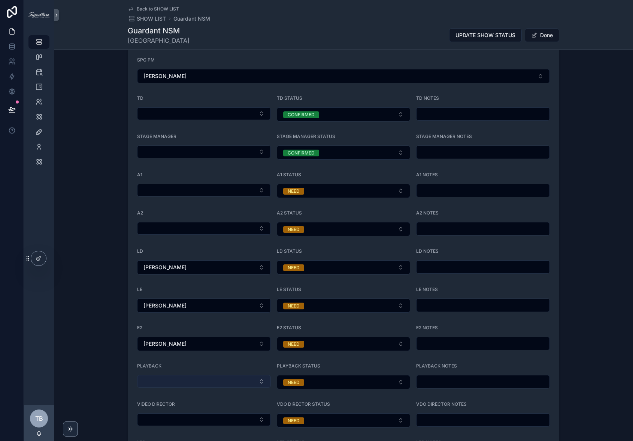
scroll to position [433, 0]
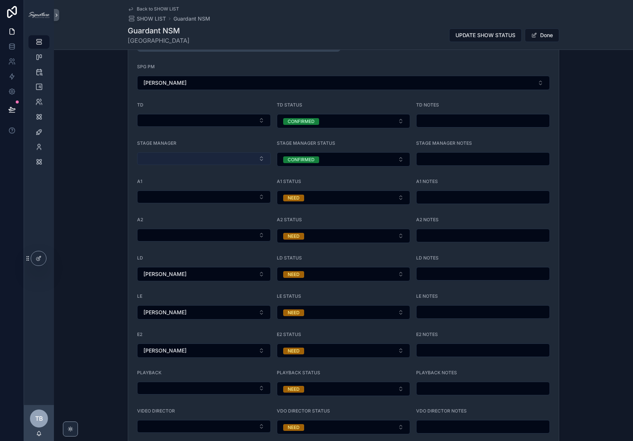
click at [189, 160] on button "Select Button" at bounding box center [204, 158] width 134 height 13
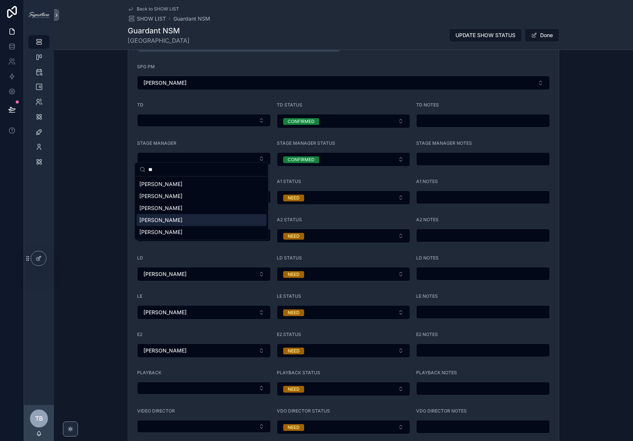
type input "**"
click at [174, 219] on span "[PERSON_NAME]" at bounding box center [160, 219] width 43 height 7
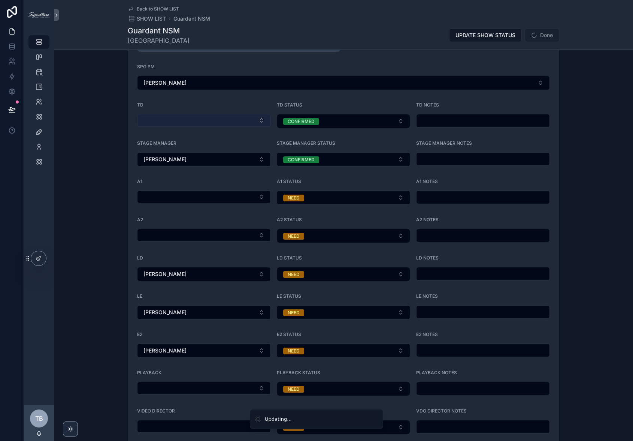
click at [178, 123] on button "Select Button" at bounding box center [204, 120] width 134 height 13
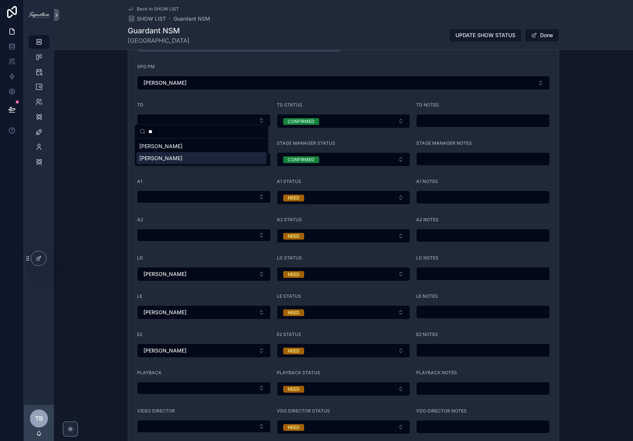
type input "**"
click at [188, 157] on div "[PERSON_NAME]" at bounding box center [201, 158] width 130 height 12
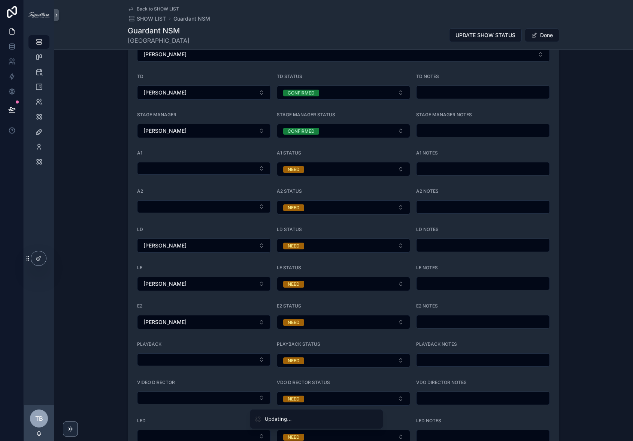
scroll to position [549, 0]
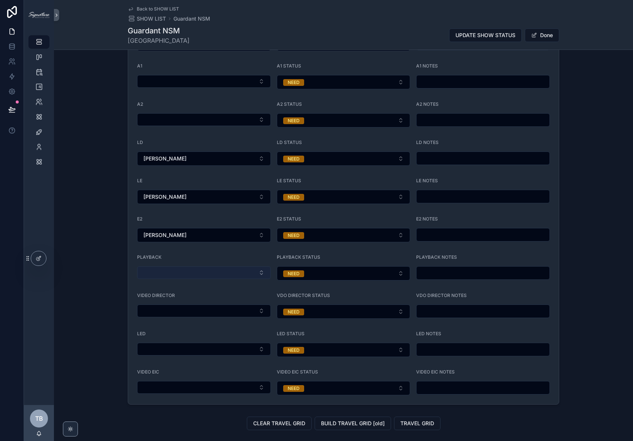
click at [168, 266] on button "Select Button" at bounding box center [204, 272] width 134 height 13
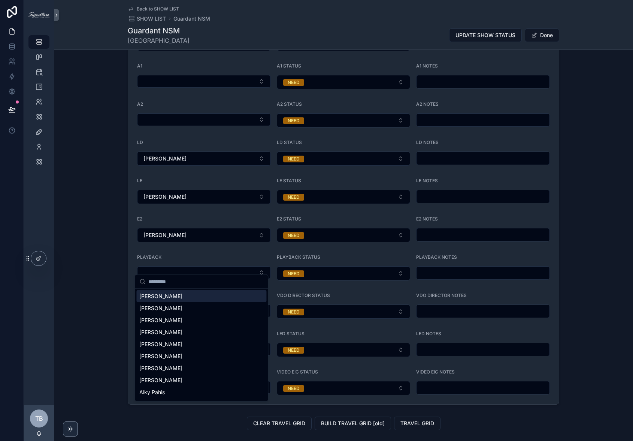
click at [90, 249] on div "STAFFING EDIT NEEDED/VISIBLE ROLES ADD NEW CONTRACTOR Updated: 9/8/2025 6:02 PM…" at bounding box center [343, 121] width 579 height 571
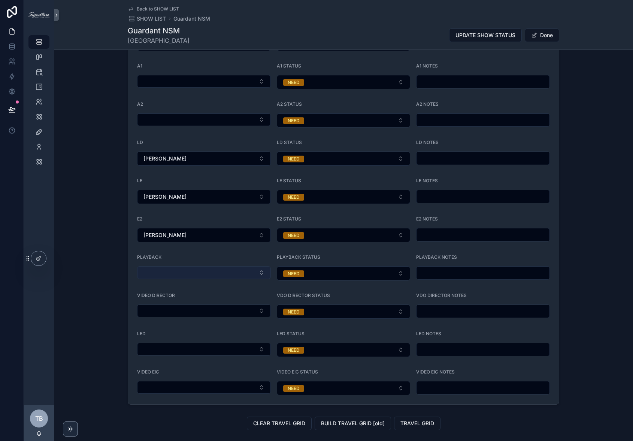
click at [152, 266] on button "Select Button" at bounding box center [204, 272] width 134 height 13
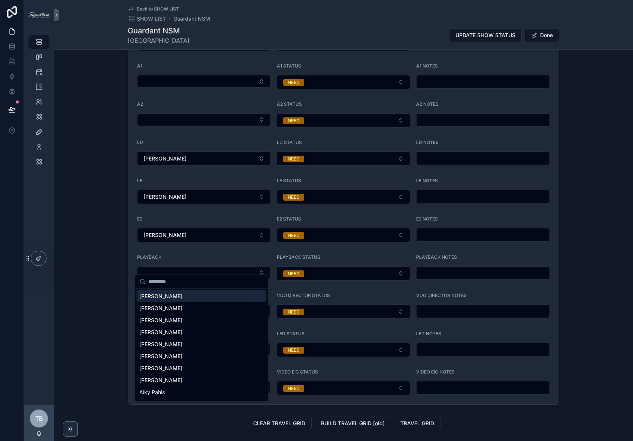
click at [113, 230] on div "STAFFING EDIT NEEDED/VISIBLE ROLES ADD NEW CONTRACTOR Updated: 9/8/2025 6:02 PM…" at bounding box center [343, 121] width 579 height 571
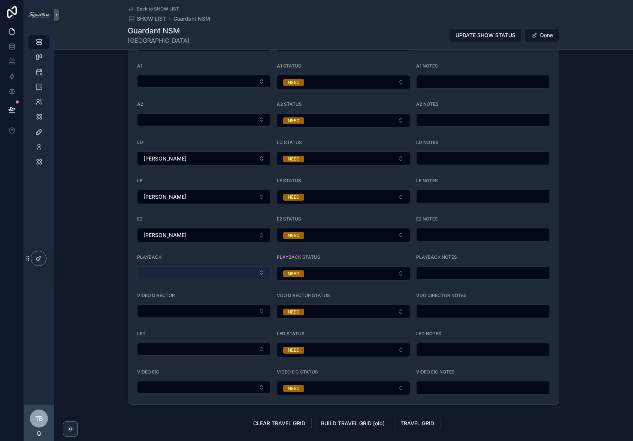
click at [149, 266] on button "Select Button" at bounding box center [204, 272] width 134 height 13
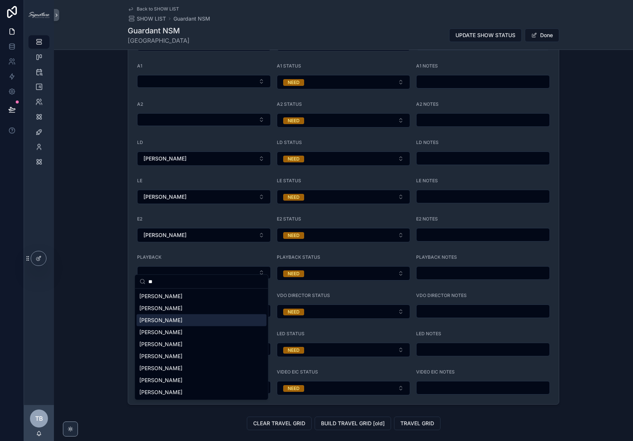
type input "**"
click at [168, 322] on span "[PERSON_NAME]" at bounding box center [160, 319] width 43 height 7
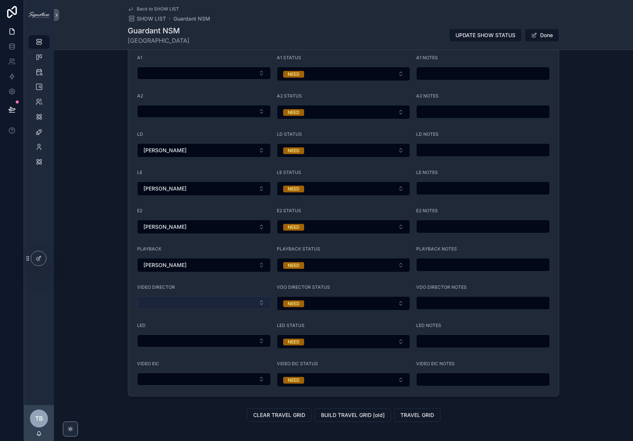
scroll to position [587, 0]
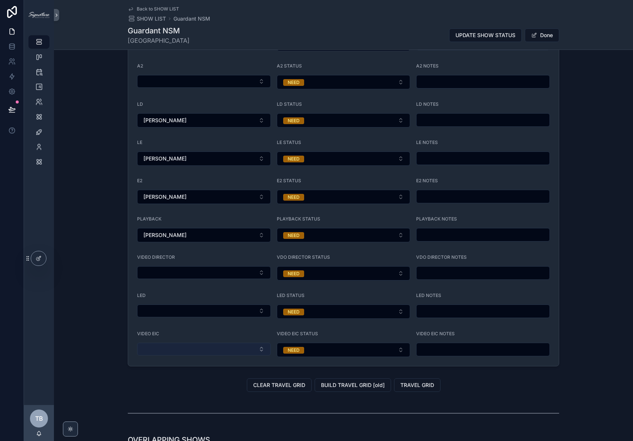
click at [138, 343] on button "Select Button" at bounding box center [204, 349] width 134 height 13
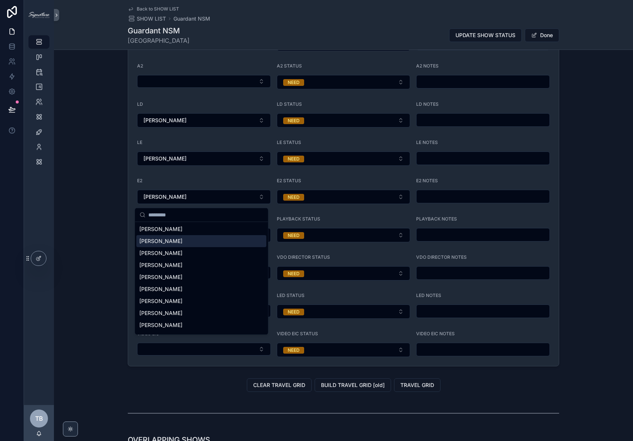
scroll to position [0, 0]
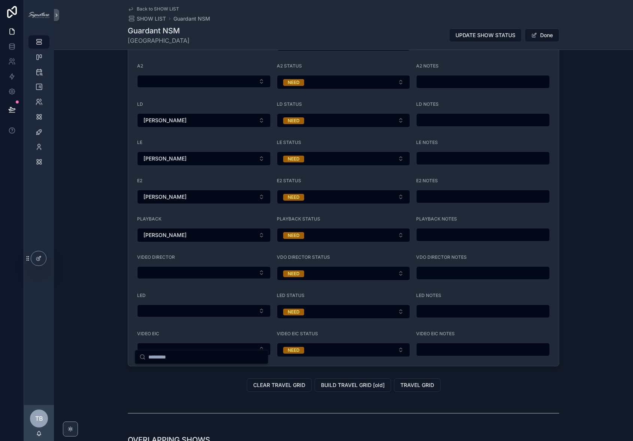
click at [88, 223] on div "STAFFING EDIT NEEDED/VISIBLE ROLES ADD NEW CONTRACTOR Updated: 9/8/2025 6:02 PM…" at bounding box center [343, 83] width 579 height 571
click at [79, 190] on div "STAFFING EDIT NEEDED/VISIBLE ROLES ADD NEW CONTRACTOR Updated: 9/8/2025 6:02 PM…" at bounding box center [343, 83] width 579 height 571
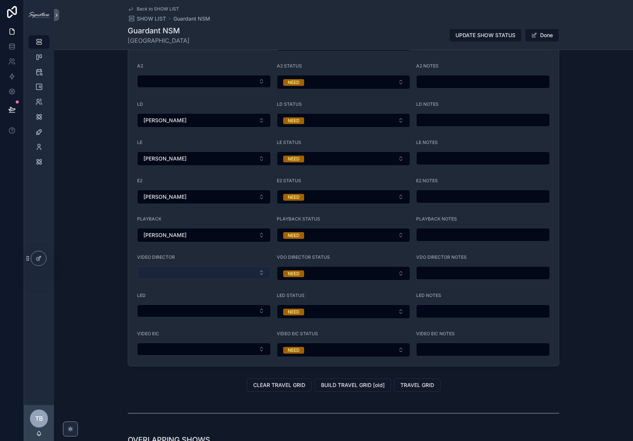
click at [141, 266] on button "Select Button" at bounding box center [204, 272] width 134 height 13
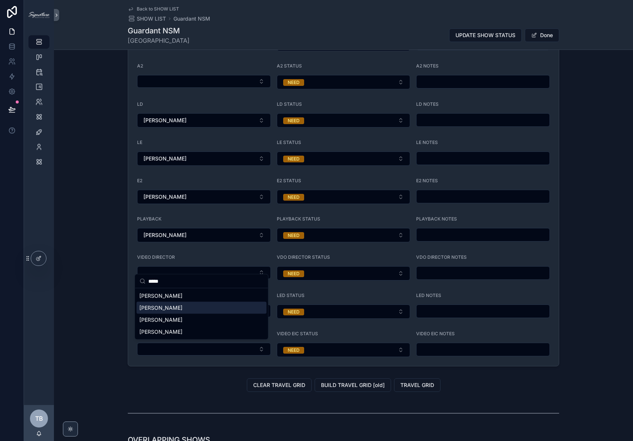
type input "*****"
click at [197, 308] on div "[PERSON_NAME]" at bounding box center [201, 308] width 130 height 12
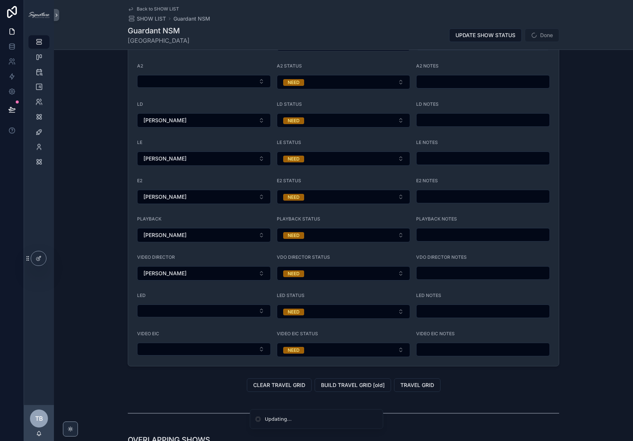
click at [89, 197] on div "STAFFING EDIT NEEDED/VISIBLE ROLES ADD NEW CONTRACTOR Updated: 9/8/2025 6:02 PM…" at bounding box center [343, 83] width 579 height 571
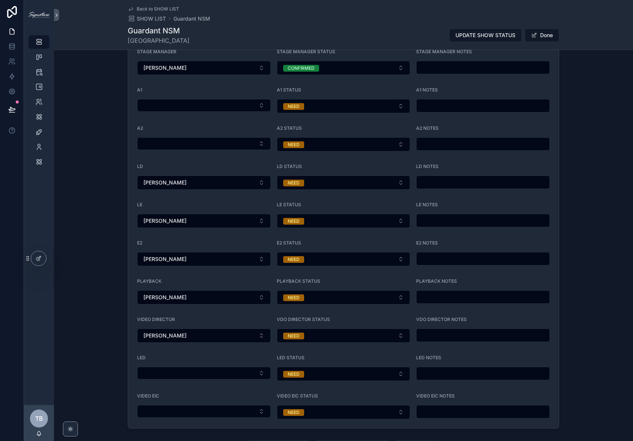
scroll to position [518, 0]
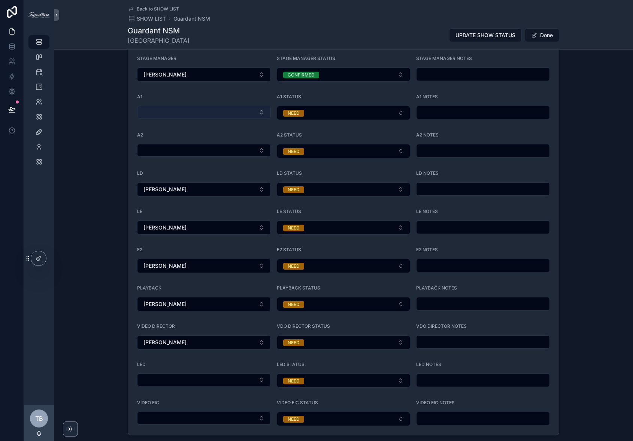
click at [177, 106] on button "Select Button" at bounding box center [204, 112] width 134 height 13
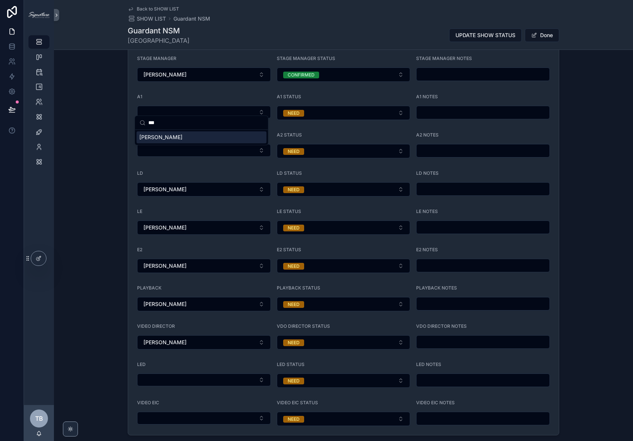
type input "***"
click at [171, 137] on div "[PERSON_NAME]" at bounding box center [201, 137] width 130 height 12
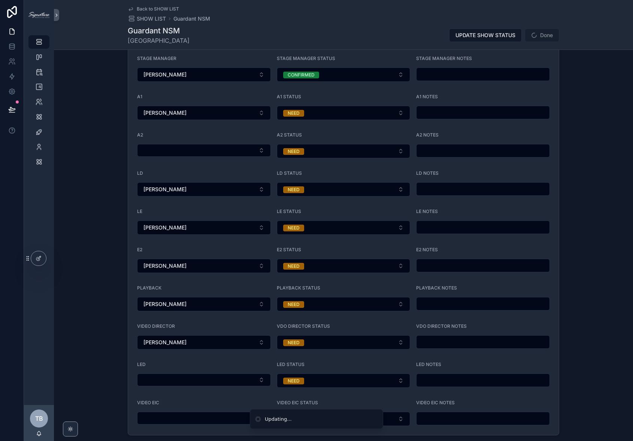
click at [99, 132] on div "STAFFING EDIT NEEDED/VISIBLE ROLES ADD NEW CONTRACTOR Updated: 9/8/2025 6:03 PM…" at bounding box center [343, 152] width 579 height 571
click at [187, 184] on button "[PERSON_NAME]" at bounding box center [204, 189] width 134 height 14
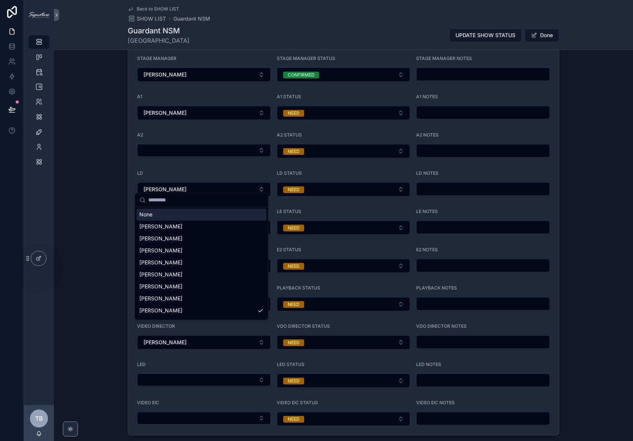
click at [185, 212] on div "None" at bounding box center [201, 214] width 130 height 12
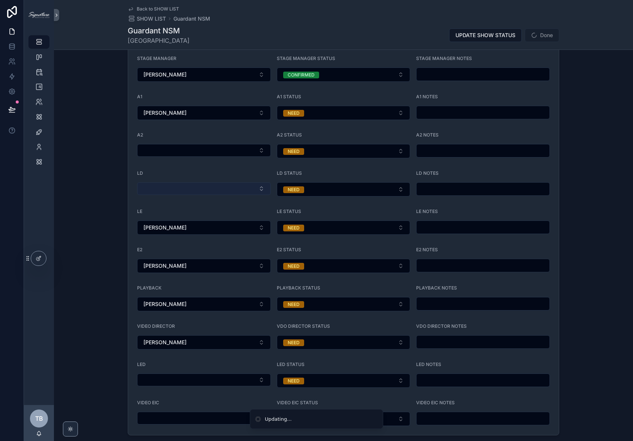
click at [164, 187] on button "Select Button" at bounding box center [204, 188] width 134 height 13
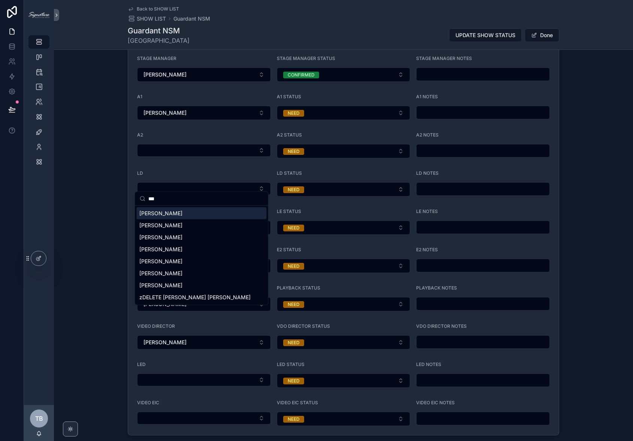
type input "***"
click at [181, 212] on div "[PERSON_NAME]" at bounding box center [201, 213] width 130 height 12
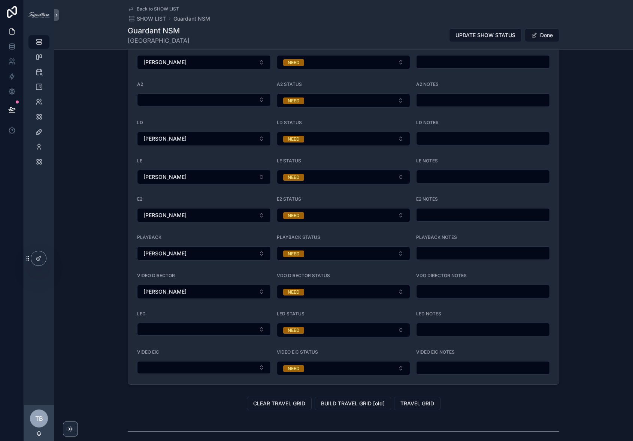
scroll to position [523, 0]
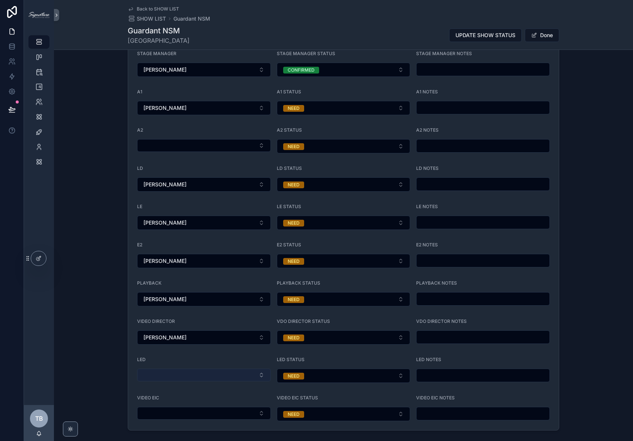
click at [202, 368] on button "Select Button" at bounding box center [204, 374] width 134 height 13
click at [201, 368] on button "Select Button" at bounding box center [204, 374] width 134 height 13
click at [194, 370] on button "Select Button" at bounding box center [204, 374] width 134 height 13
type input "****"
click at [175, 398] on div "[PERSON_NAME]" at bounding box center [201, 398] width 130 height 12
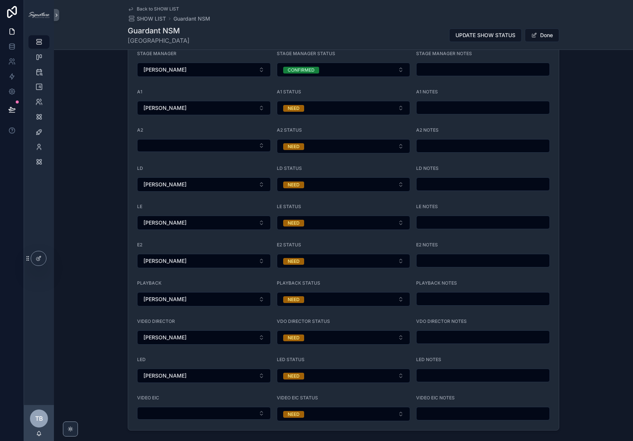
click at [101, 347] on div "STAFFING EDIT NEEDED/VISIBLE ROLES ADD NEW CONTRACTOR Updated: 9/8/2025 6:05 PM…" at bounding box center [343, 147] width 579 height 571
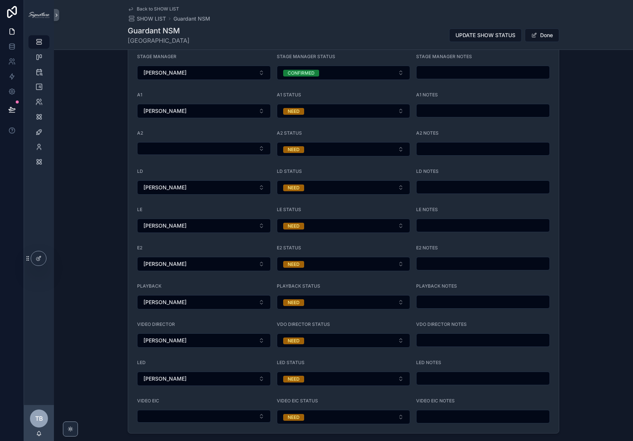
scroll to position [524, 0]
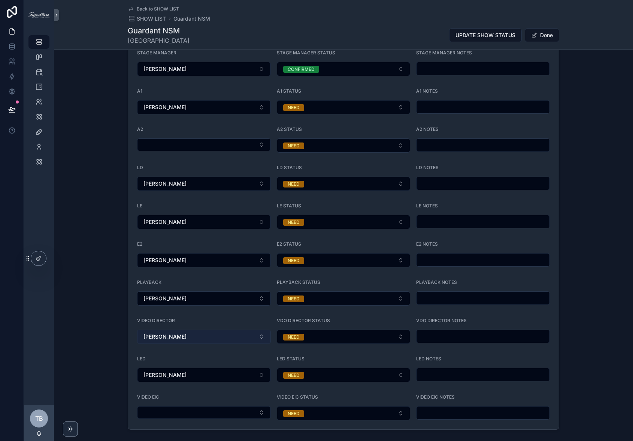
click at [184, 335] on button "[PERSON_NAME]" at bounding box center [204, 336] width 134 height 14
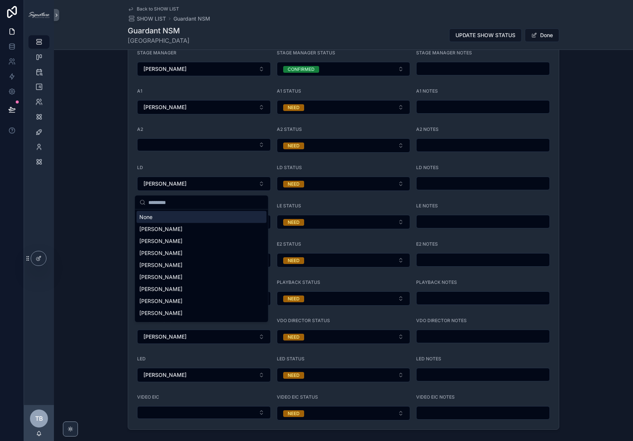
click at [198, 214] on div "None" at bounding box center [201, 217] width 130 height 12
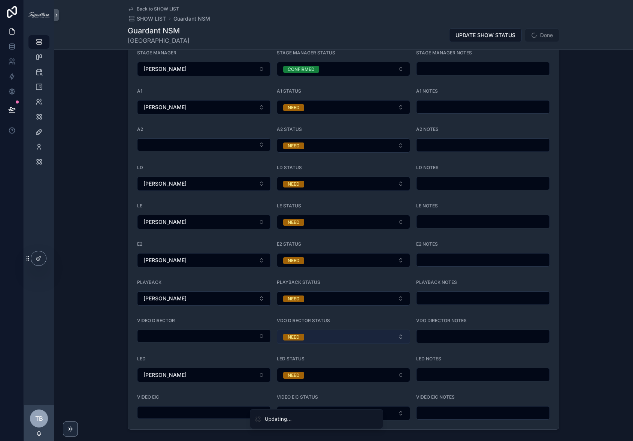
click at [330, 329] on button "NEED" at bounding box center [344, 336] width 134 height 14
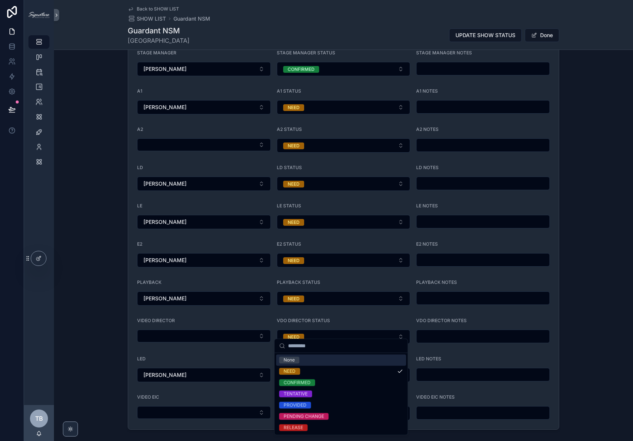
click at [293, 361] on div "None" at bounding box center [289, 359] width 11 height 7
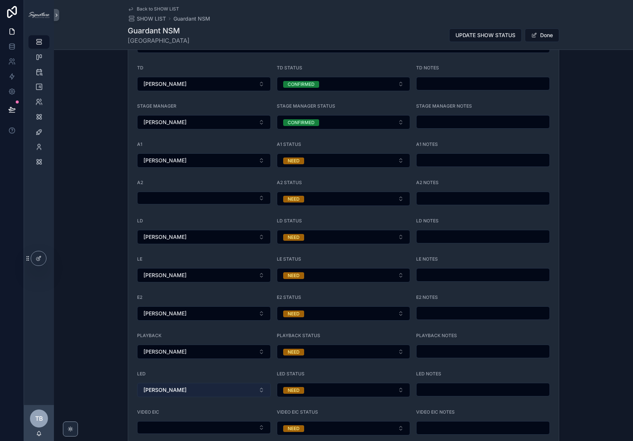
scroll to position [428, 0]
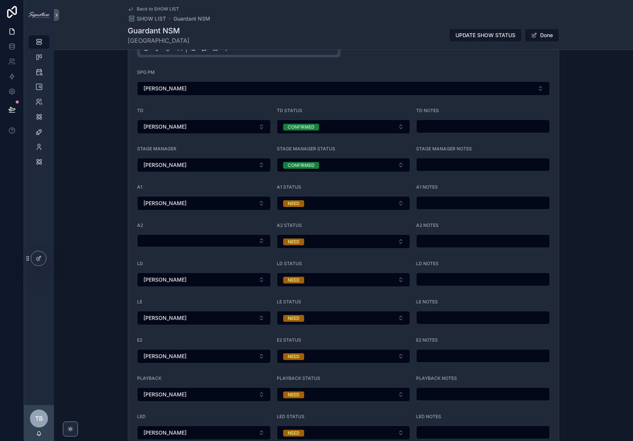
click at [103, 358] on div "STAFFING EDIT NEEDED/VISIBLE ROLES ADD NEW CONTRACTOR Updated: 9/8/2025 6:12 PM…" at bounding box center [343, 223] width 579 height 533
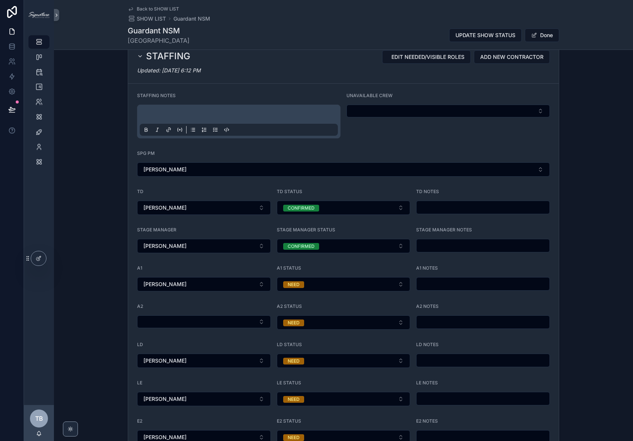
scroll to position [344, 0]
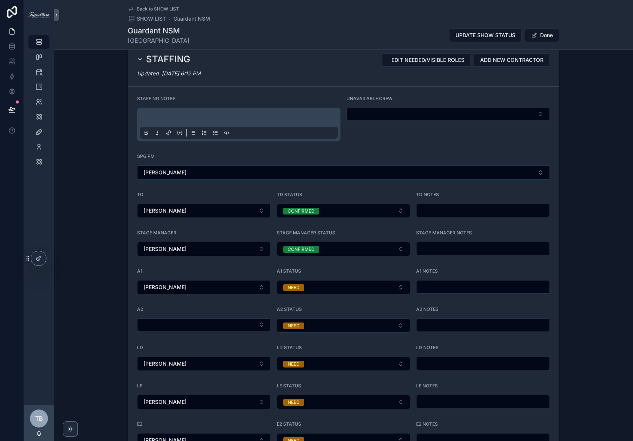
click at [168, 328] on form "STAFFING NOTES UNAVAILABLE CREW SPG PM Troy Bartholomew TD Troy Bartholomew TD …" at bounding box center [343, 329] width 431 height 484
click at [171, 323] on button "Select Button" at bounding box center [204, 324] width 134 height 13
type input "****"
click at [189, 348] on div "[PERSON_NAME]" at bounding box center [201, 349] width 130 height 12
click at [94, 265] on div "STAFFING EDIT NEEDED/VISIBLE ROLES ADD NEW CONTRACTOR Updated: 9/8/2025 6:12 PM…" at bounding box center [343, 307] width 579 height 533
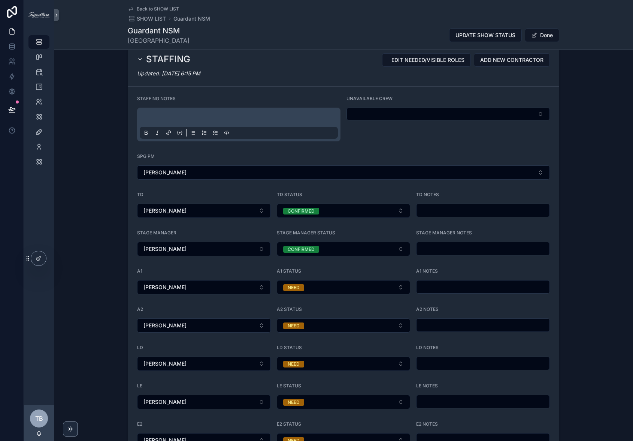
click at [91, 130] on div "STAFFING EDIT NEEDED/VISIBLE ROLES ADD NEW CONTRACTOR Updated: 9/8/2025 6:15 PM…" at bounding box center [343, 307] width 579 height 533
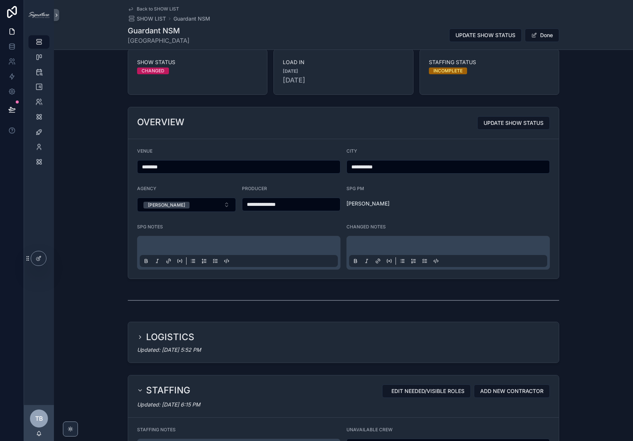
scroll to position [0, 0]
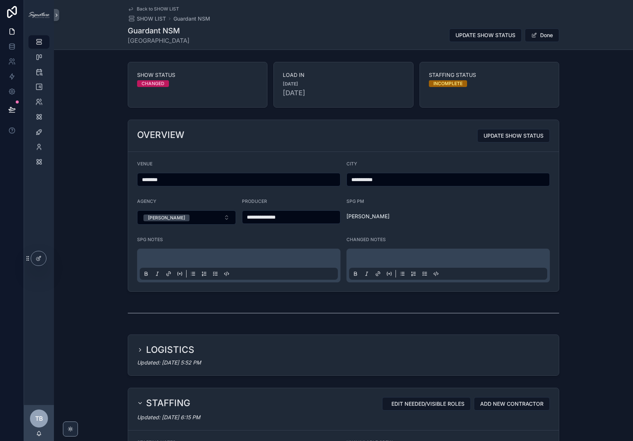
click at [168, 348] on h2 "LOGISTICS" at bounding box center [170, 350] width 48 height 12
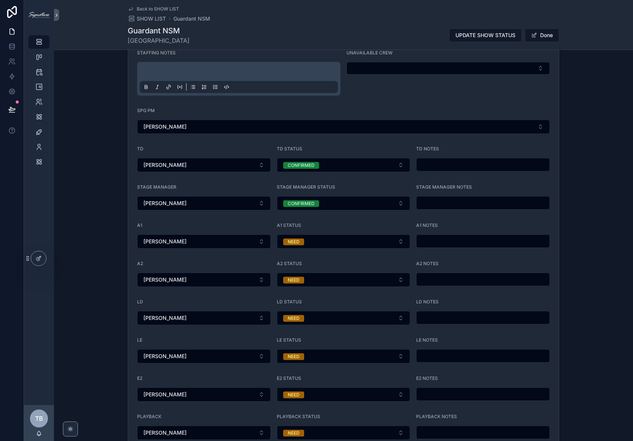
scroll to position [721, 0]
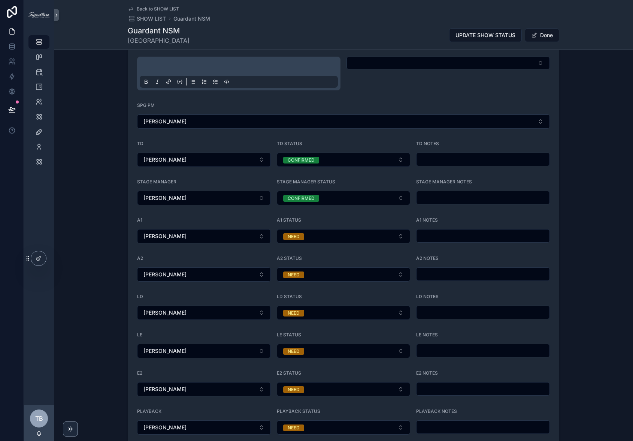
click at [428, 230] on input "scrollable content" at bounding box center [483, 235] width 133 height 10
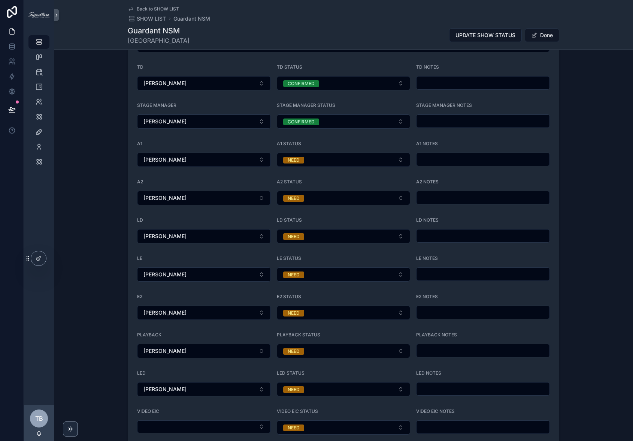
scroll to position [806, 0]
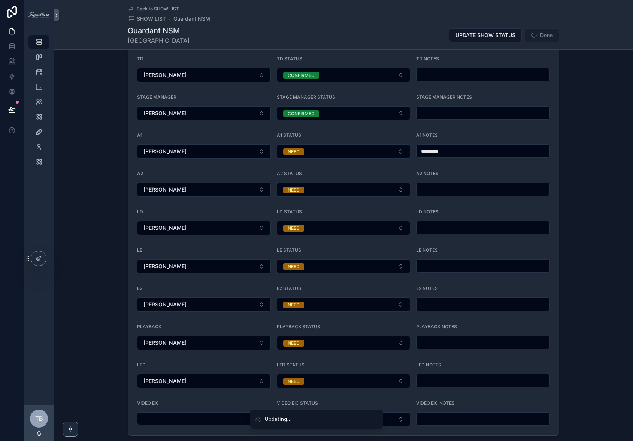
type input "*********"
click at [427, 186] on input "scrollable content" at bounding box center [483, 189] width 133 height 10
paste input "*********"
type input "*********"
click at [422, 226] on input "scrollable content" at bounding box center [483, 227] width 133 height 10
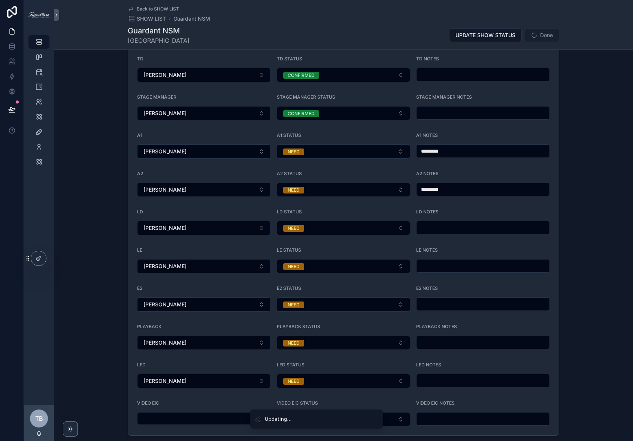
paste input "*********"
type input "*********"
click at [422, 260] on input "scrollable content" at bounding box center [483, 265] width 133 height 10
paste input "*********"
type input "*********"
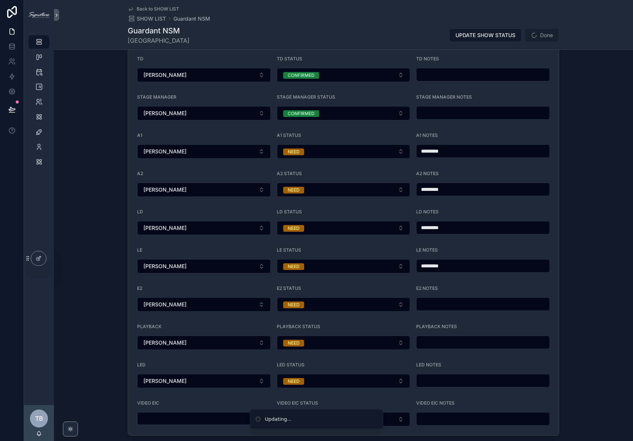
click at [433, 304] on div "E2 NOTES" at bounding box center [483, 298] width 134 height 26
click at [432, 299] on input "scrollable content" at bounding box center [483, 304] width 133 height 10
paste input "*********"
type input "*********"
click at [434, 337] on input "scrollable content" at bounding box center [483, 342] width 133 height 10
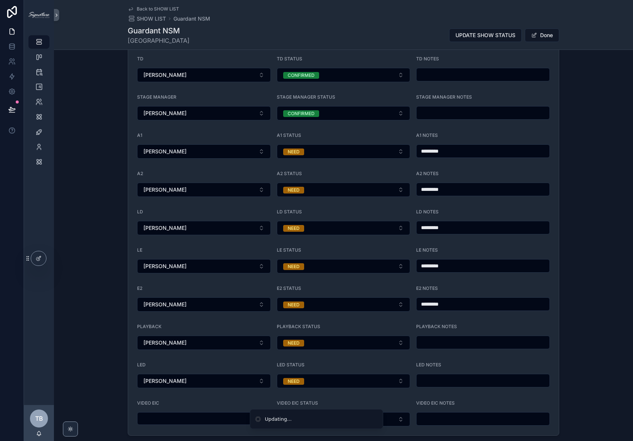
paste input "*********"
type input "*********"
click at [441, 375] on input "scrollable content" at bounding box center [483, 380] width 133 height 10
paste input "*********"
type input "*********"
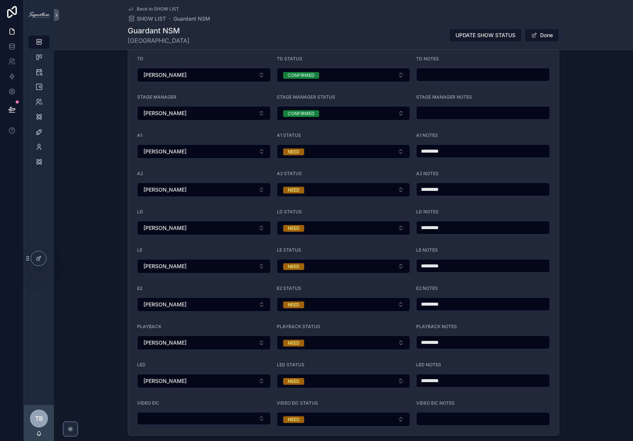
click at [485, 184] on input "*********" at bounding box center [483, 189] width 133 height 10
drag, startPoint x: 481, startPoint y: 186, endPoint x: 331, endPoint y: 166, distance: 151.6
click at [331, 166] on form "STAFFING NOTES UNAVAILABLE CREW SPG PM Troy Bartholomew TD Troy Bartholomew TD …" at bounding box center [343, 193] width 431 height 484
click at [326, 184] on button "NEED" at bounding box center [344, 190] width 134 height 14
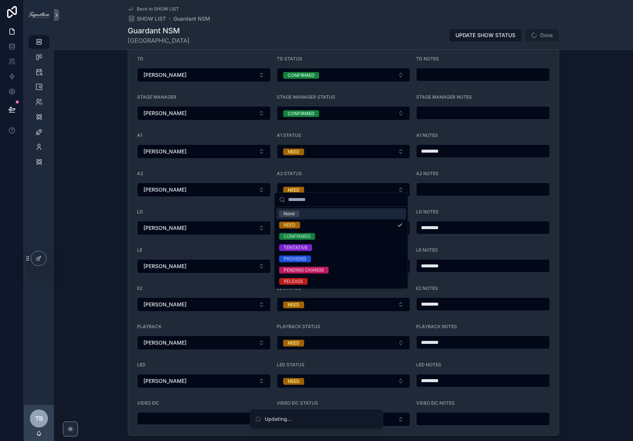
click at [229, 171] on div "A2" at bounding box center [204, 175] width 134 height 9
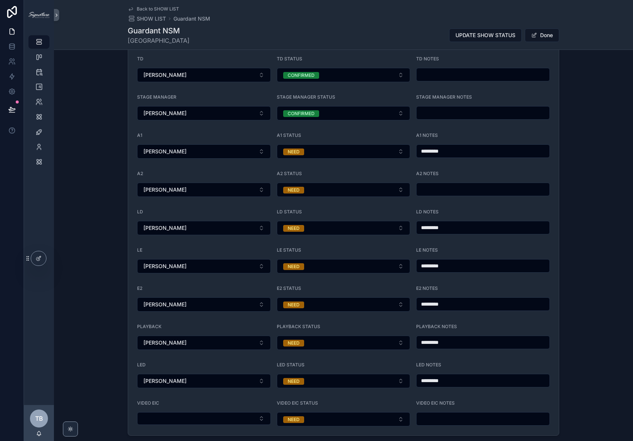
drag, startPoint x: 463, startPoint y: 220, endPoint x: 237, endPoint y: 195, distance: 227.4
click at [281, 204] on form "STAFFING NOTES UNAVAILABLE CREW SPG PM Troy Bartholomew TD Troy Bartholomew TD …" at bounding box center [343, 193] width 431 height 484
type input "**********"
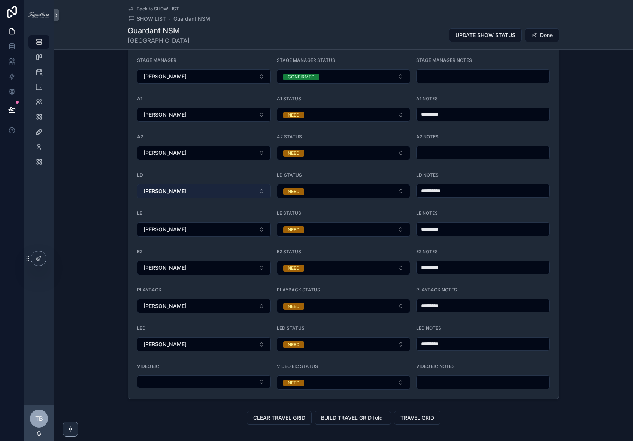
scroll to position [840, 0]
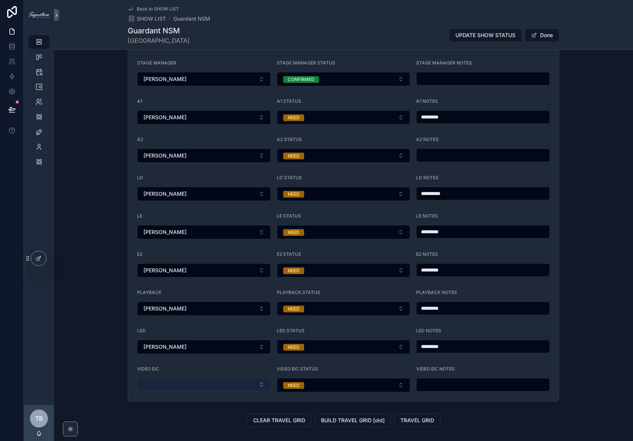
click at [163, 378] on button "Select Button" at bounding box center [204, 384] width 134 height 13
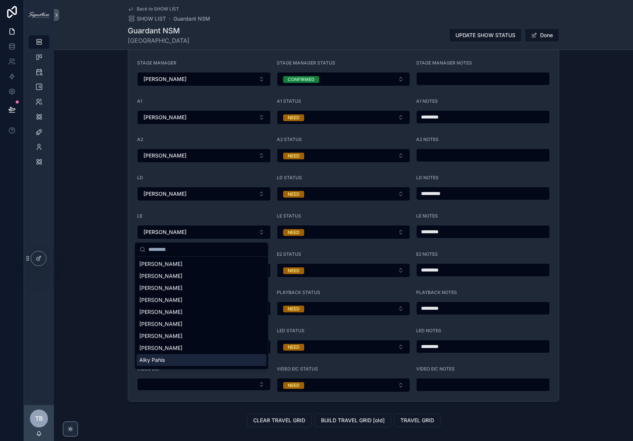
click at [119, 345] on div "**********" at bounding box center [343, 137] width 579 height 533
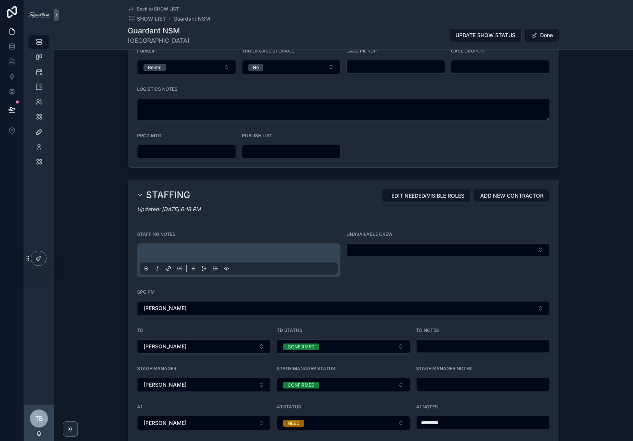
scroll to position [419, 0]
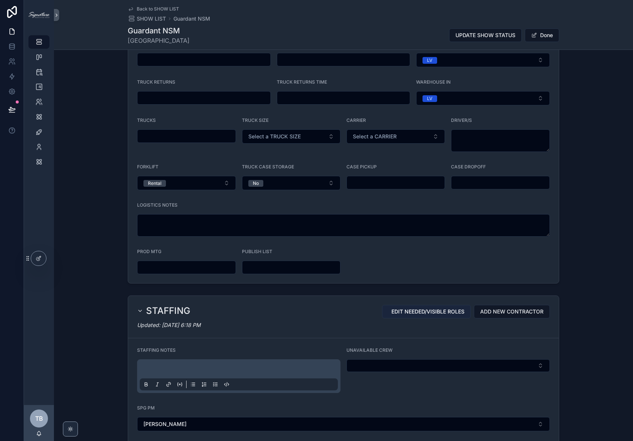
click at [446, 308] on span "EDIT NEEDED/VISIBLE ROLES" at bounding box center [428, 311] width 73 height 7
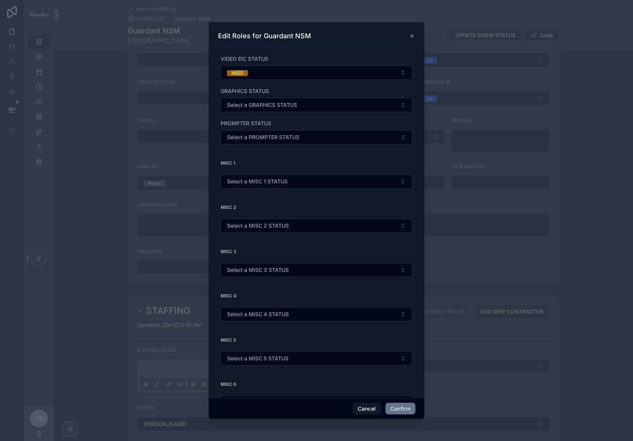
scroll to position [459, 0]
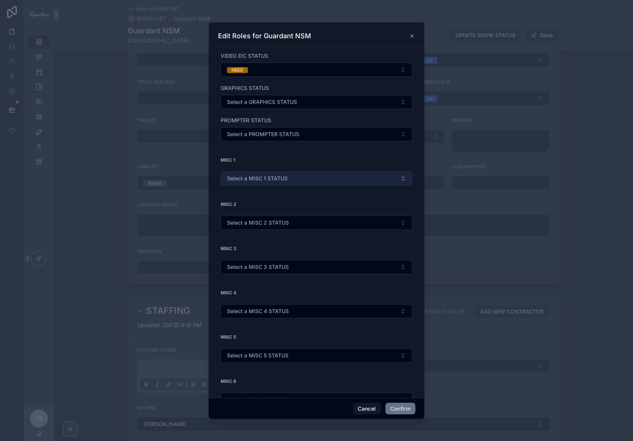
click at [261, 177] on button "Select a MISC 1 STATUS" at bounding box center [317, 178] width 192 height 14
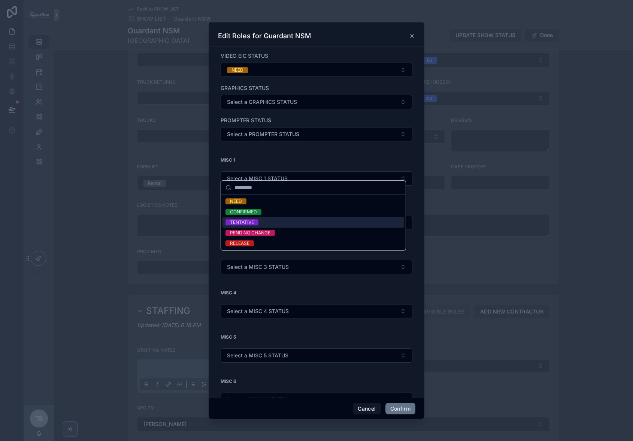
click at [249, 220] on div "TENTATIVE" at bounding box center [242, 222] width 24 height 6
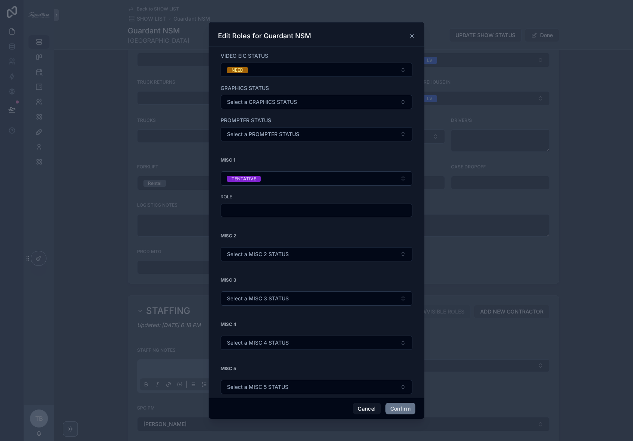
click at [253, 205] on input "text" at bounding box center [316, 210] width 191 height 10
type input "***"
click at [390, 412] on button "Confirm" at bounding box center [401, 408] width 30 height 12
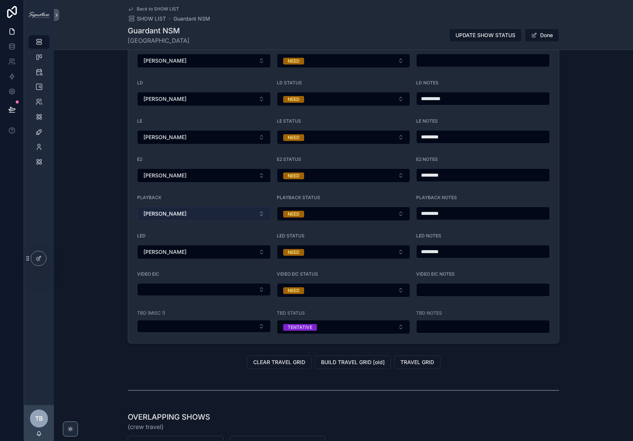
scroll to position [932, 0]
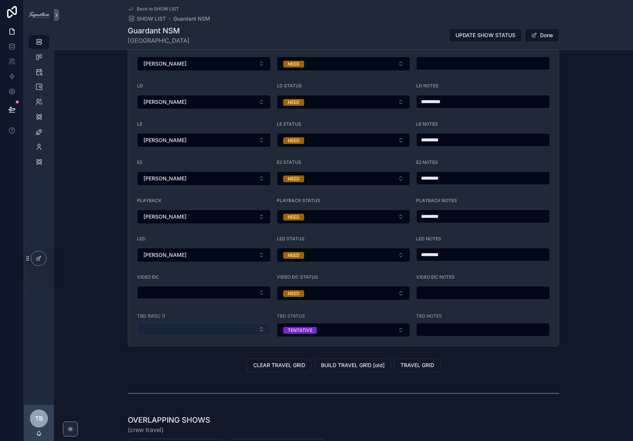
click at [250, 323] on button "Select Button" at bounding box center [204, 329] width 134 height 13
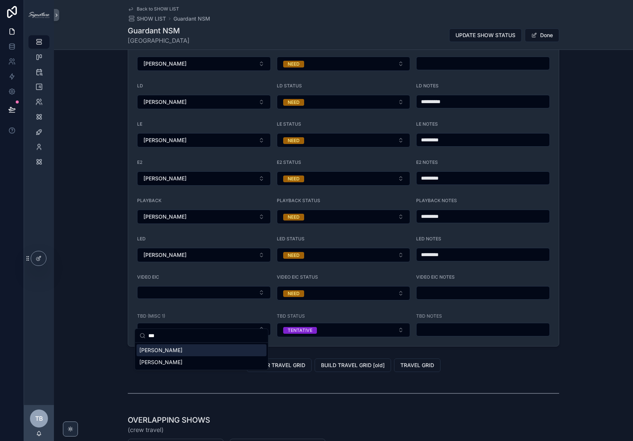
type input "***"
click at [190, 354] on div "[PERSON_NAME]" at bounding box center [201, 350] width 130 height 12
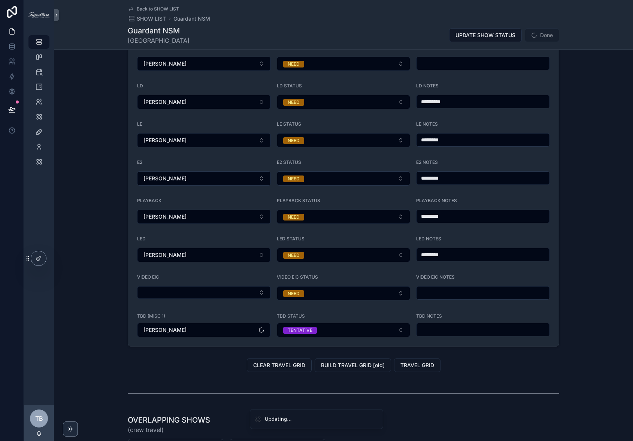
drag, startPoint x: 66, startPoint y: 174, endPoint x: 84, endPoint y: 168, distance: 19.3
click at [66, 174] on div "**********" at bounding box center [343, 64] width 579 height 570
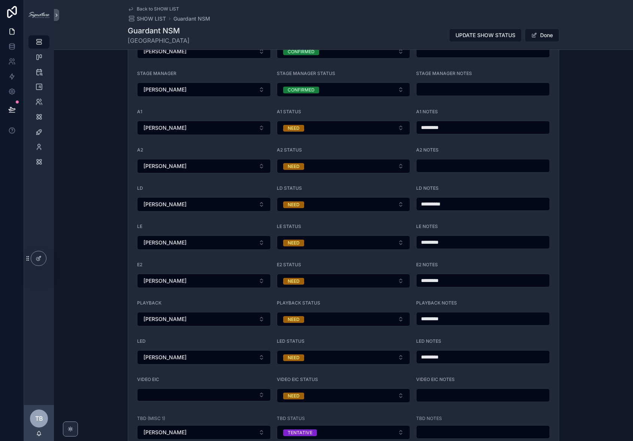
scroll to position [807, 0]
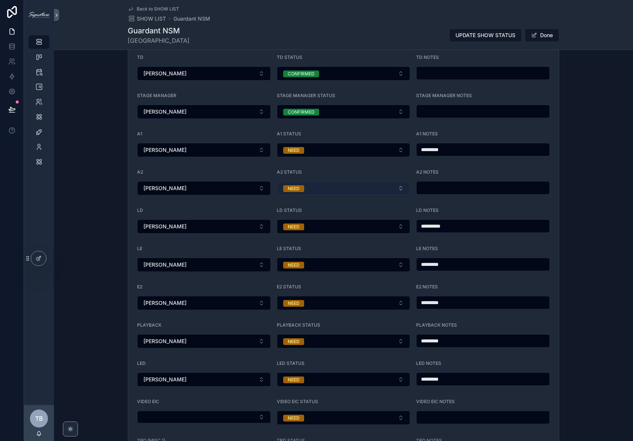
click at [358, 184] on button "NEED" at bounding box center [344, 188] width 134 height 14
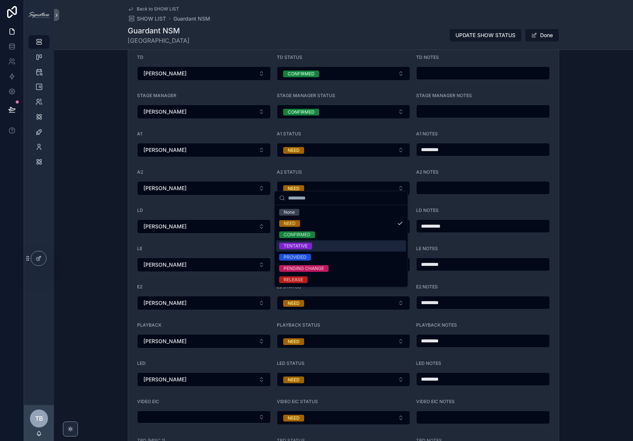
click at [314, 244] on div "TENTATIVE" at bounding box center [341, 245] width 130 height 11
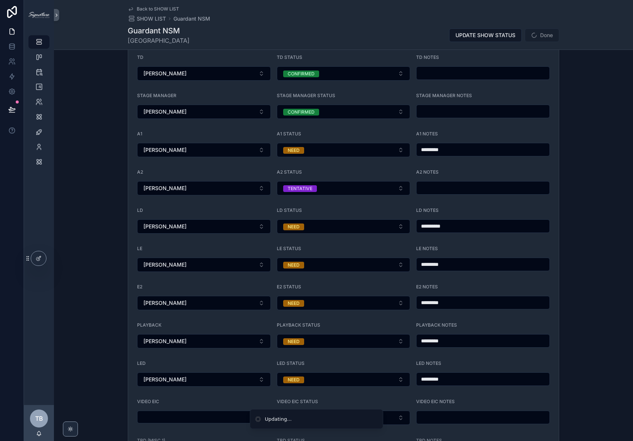
click at [110, 162] on div "**********" at bounding box center [343, 189] width 579 height 570
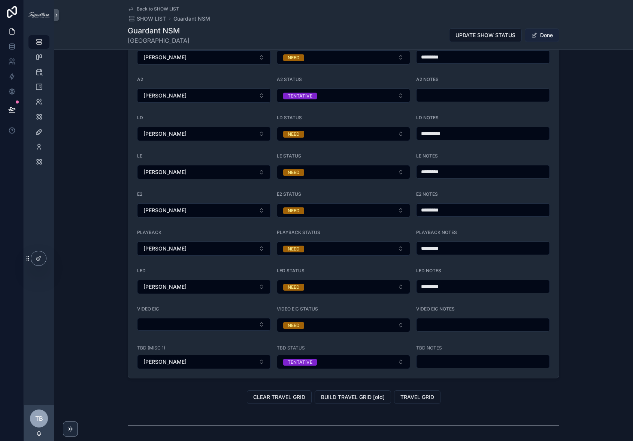
click at [527, 35] on button "Done" at bounding box center [542, 34] width 34 height 13
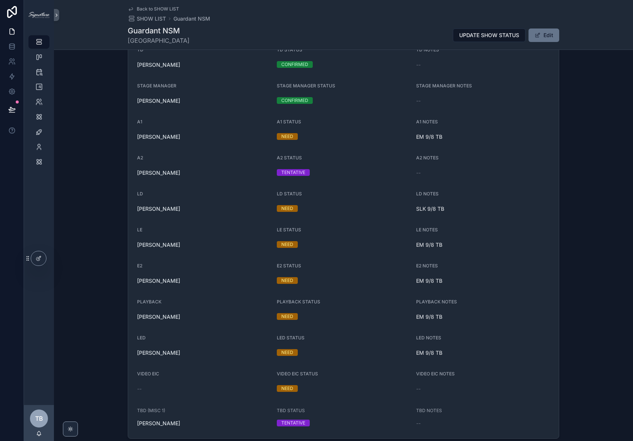
scroll to position [739, 0]
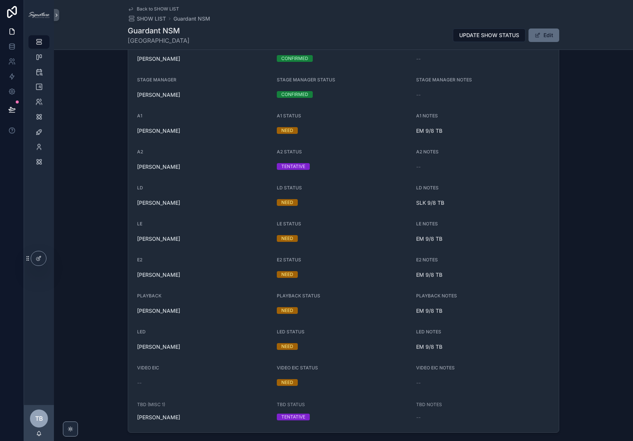
click at [527, 36] on span "scrollable content" at bounding box center [538, 35] width 6 height 6
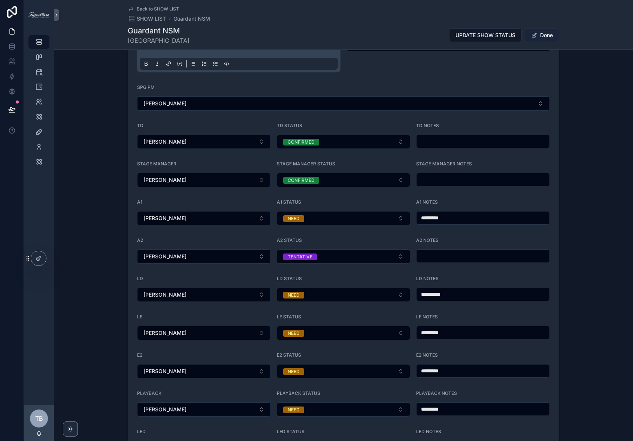
scroll to position [817, 0]
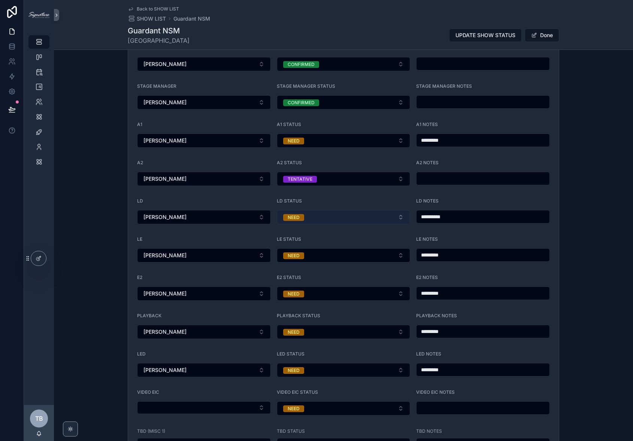
click at [340, 214] on button "NEED" at bounding box center [344, 217] width 134 height 14
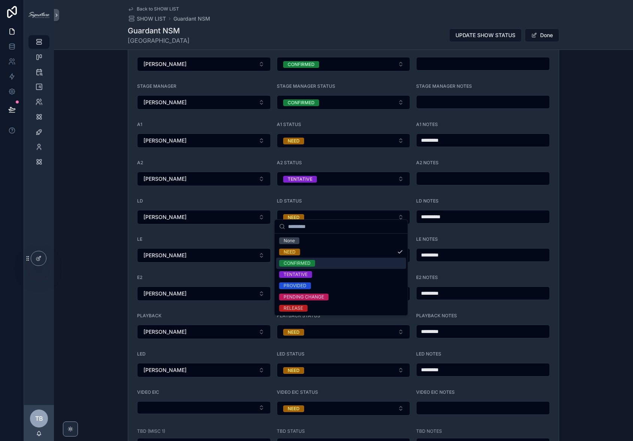
drag, startPoint x: 315, startPoint y: 262, endPoint x: 335, endPoint y: 254, distance: 21.7
click at [314, 262] on span "CONFIRMED" at bounding box center [297, 263] width 36 height 7
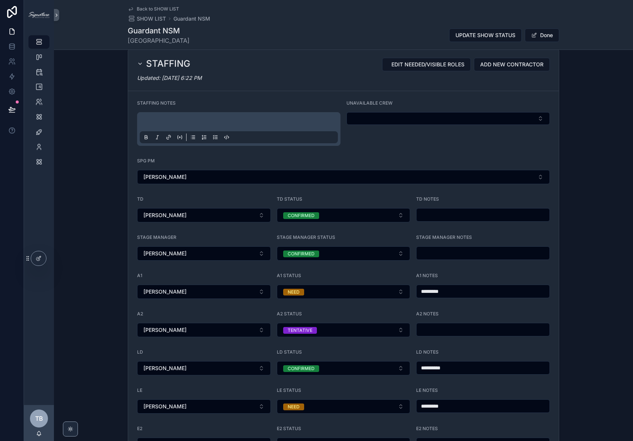
scroll to position [687, 0]
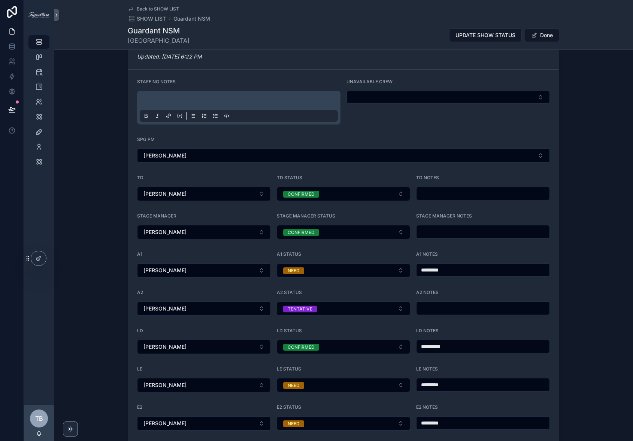
click at [437, 99] on div "UNAVAILABLE CREW" at bounding box center [448, 102] width 203 height 46
click at [436, 92] on button "Select Button" at bounding box center [448, 97] width 203 height 13
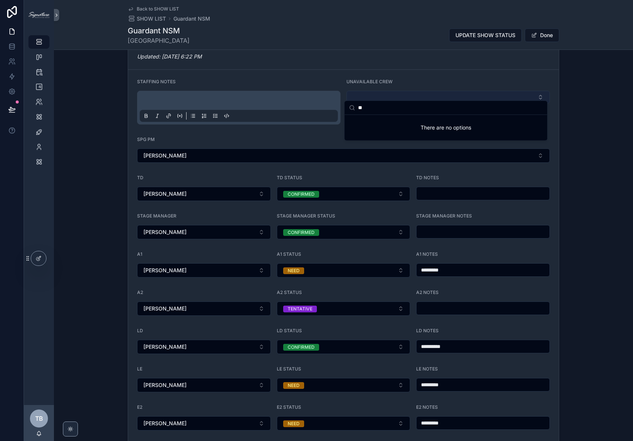
type input "*"
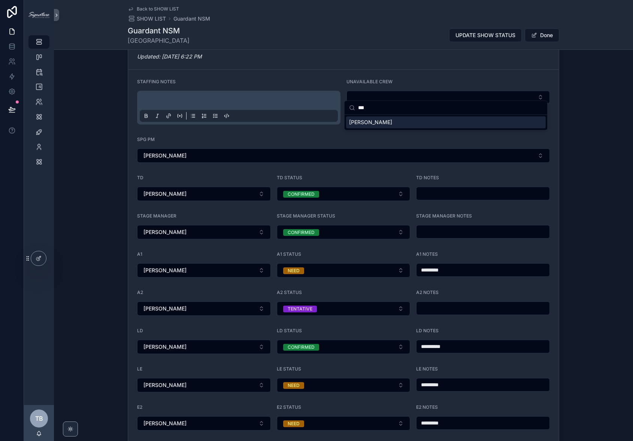
type input "***"
click at [417, 121] on div "[PERSON_NAME]" at bounding box center [446, 122] width 200 height 12
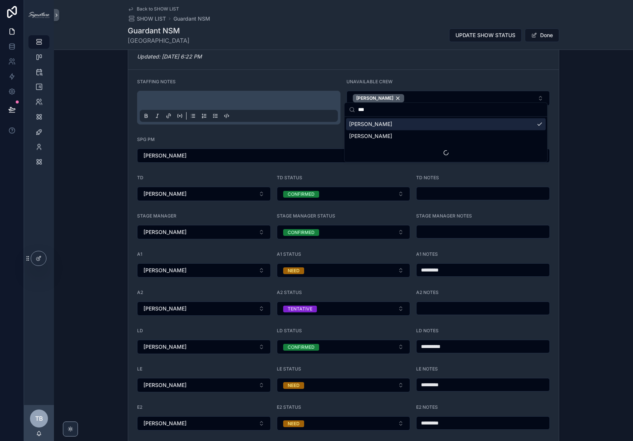
click at [292, 24] on div "Back to SHOW LIST SHOW LIST Guardant NSM Guardant NSM Los Angeles UPDATE SHOW S…" at bounding box center [344, 24] width 432 height 49
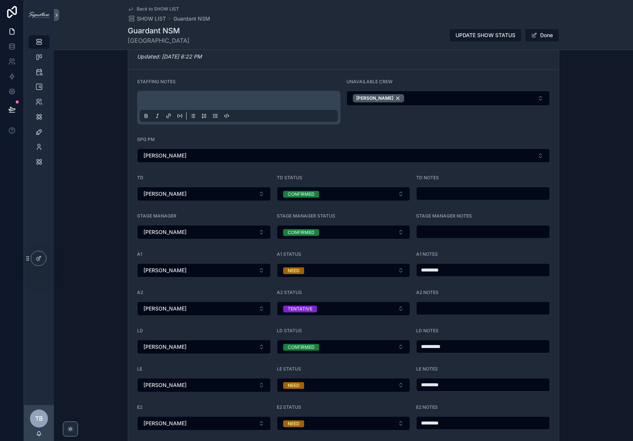
click at [302, 15] on div "Back to SHOW LIST SHOW LIST Guardant NSM" at bounding box center [344, 14] width 432 height 16
click at [247, 267] on button "[PERSON_NAME]" at bounding box center [204, 270] width 134 height 14
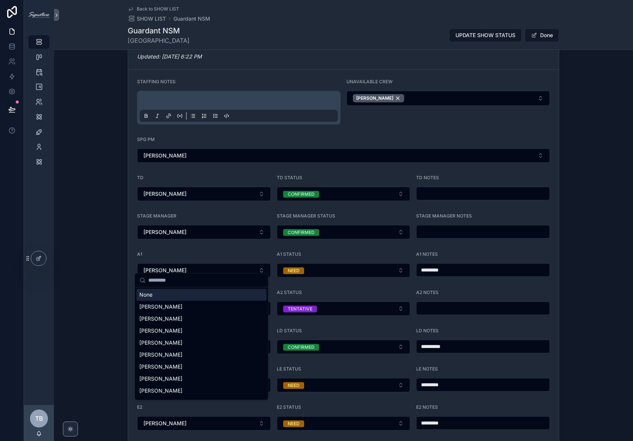
click at [221, 293] on div "None" at bounding box center [201, 295] width 130 height 12
